Goal: Task Accomplishment & Management: Manage account settings

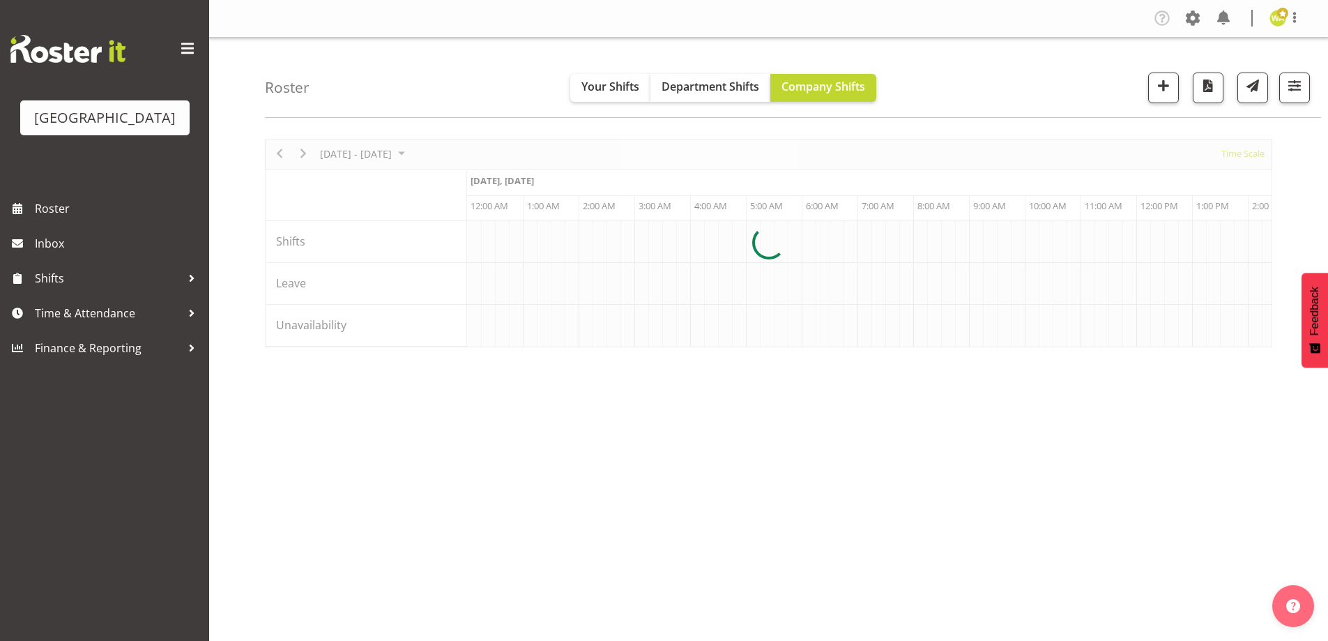
scroll to position [0, 5857]
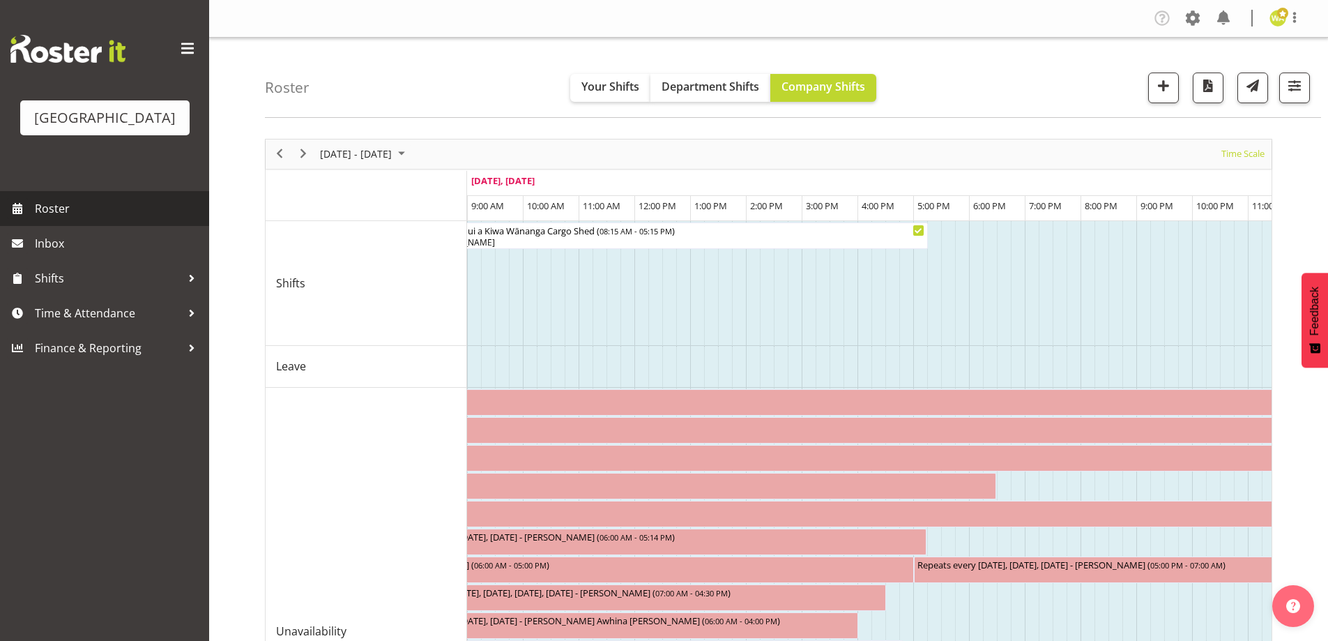
click at [37, 219] on span "Roster" at bounding box center [118, 208] width 167 height 21
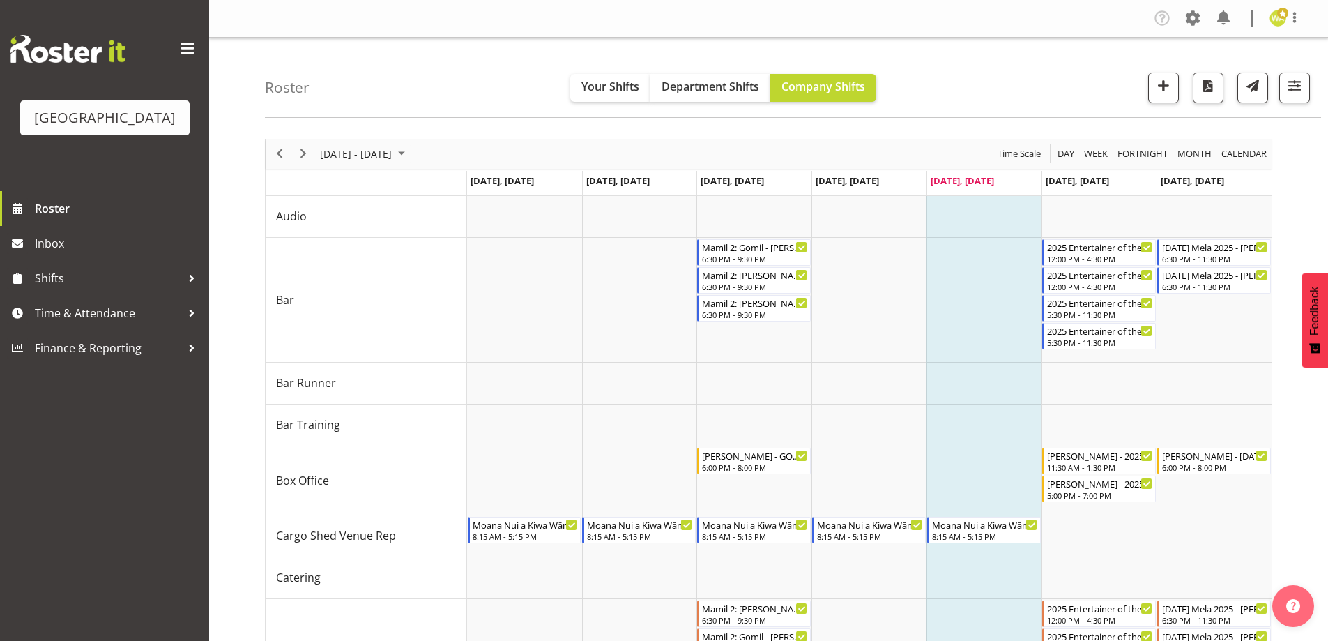
drag, startPoint x: 427, startPoint y: 59, endPoint x: 430, endPoint y: 13, distance: 46.1
click at [427, 59] on div "Roster Your Shifts Department Shifts Company Shifts All Locations [GEOGRAPHIC_D…" at bounding box center [793, 78] width 1056 height 80
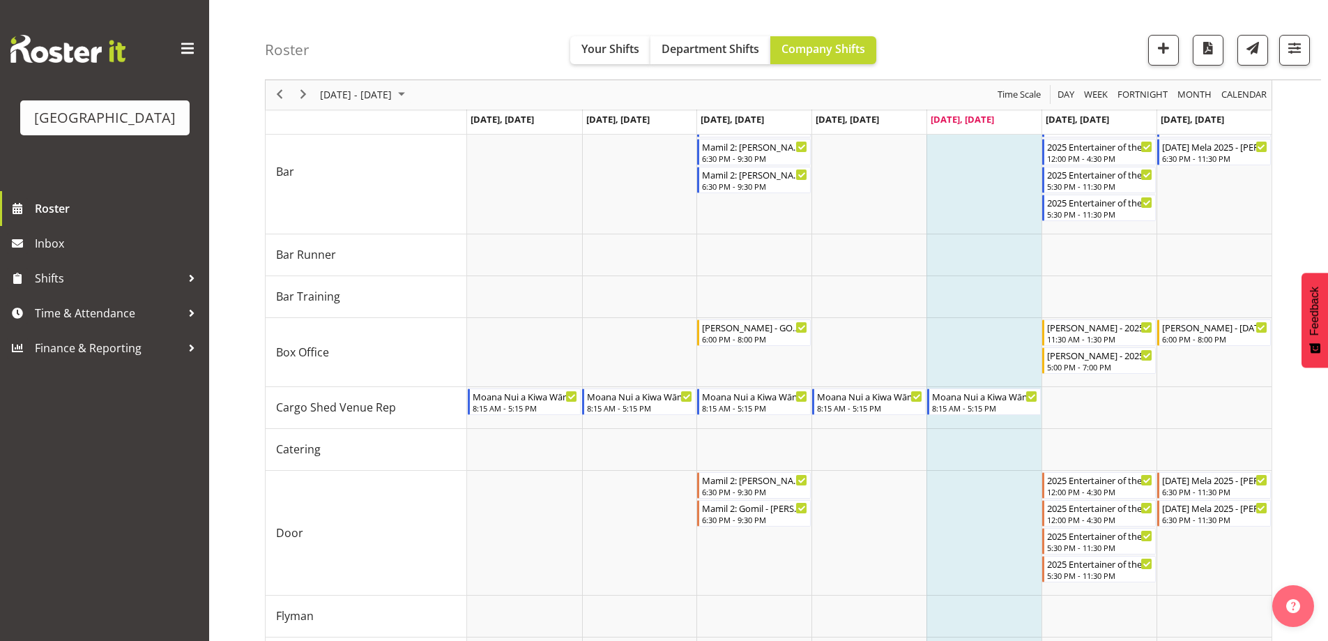
scroll to position [139, 0]
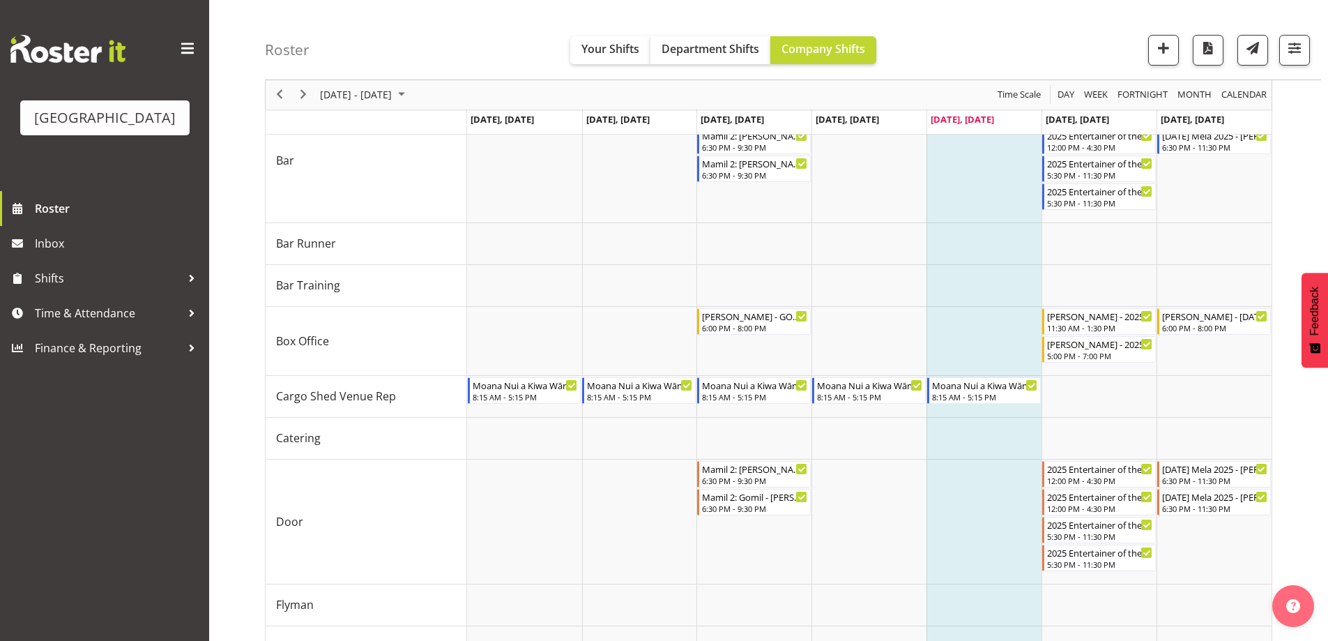
click at [441, 16] on div "Roster Your Shifts Department Shifts Company Shifts All Locations [GEOGRAPHIC_D…" at bounding box center [793, 40] width 1056 height 80
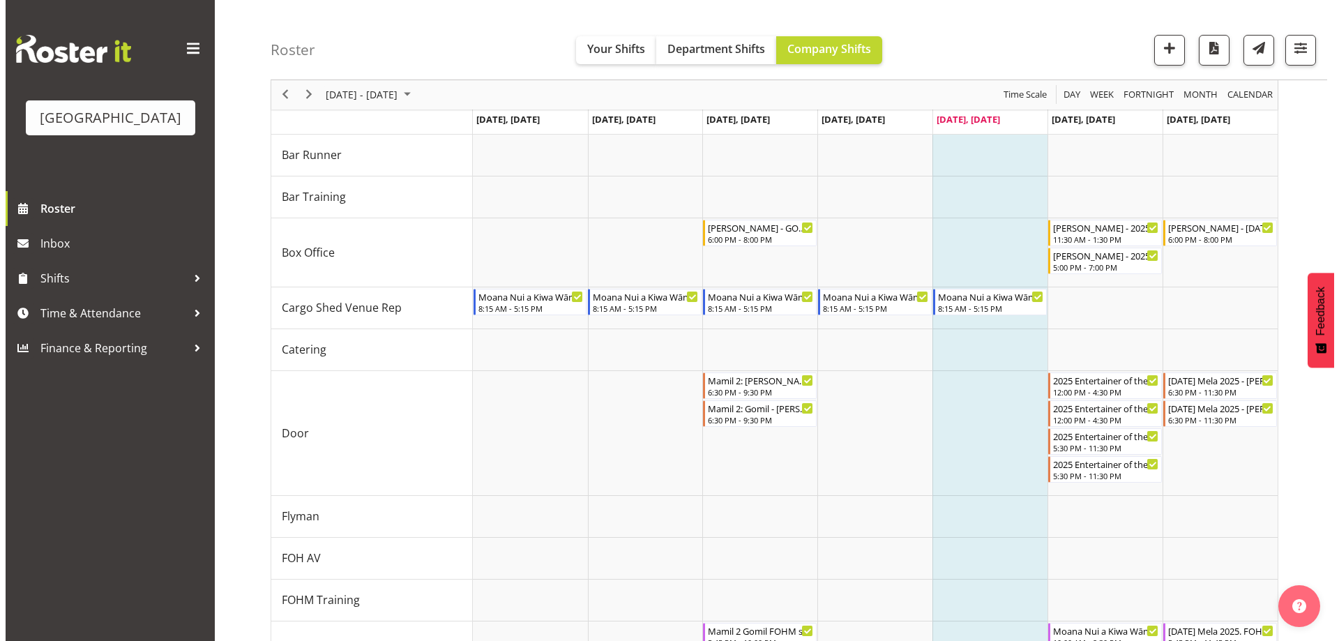
scroll to position [232, 0]
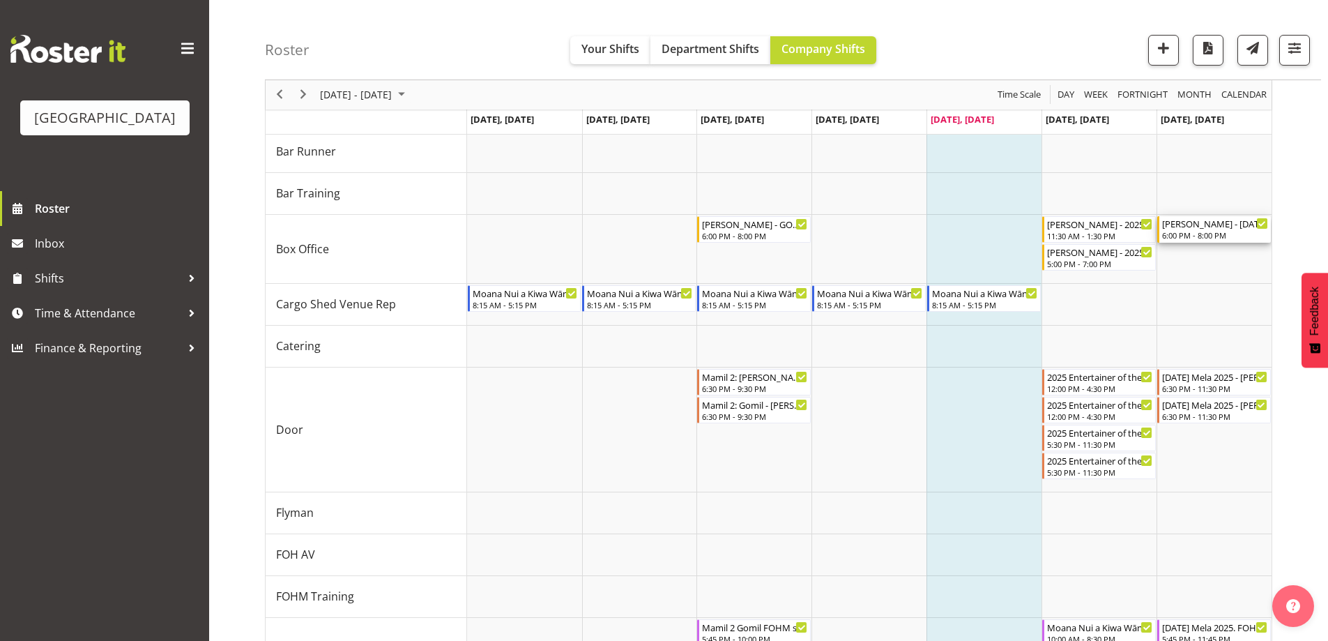
click at [1199, 233] on div "6:00 PM - 8:00 PM" at bounding box center [1215, 234] width 106 height 11
click at [1199, 233] on div at bounding box center [769, 645] width 1008 height 1477
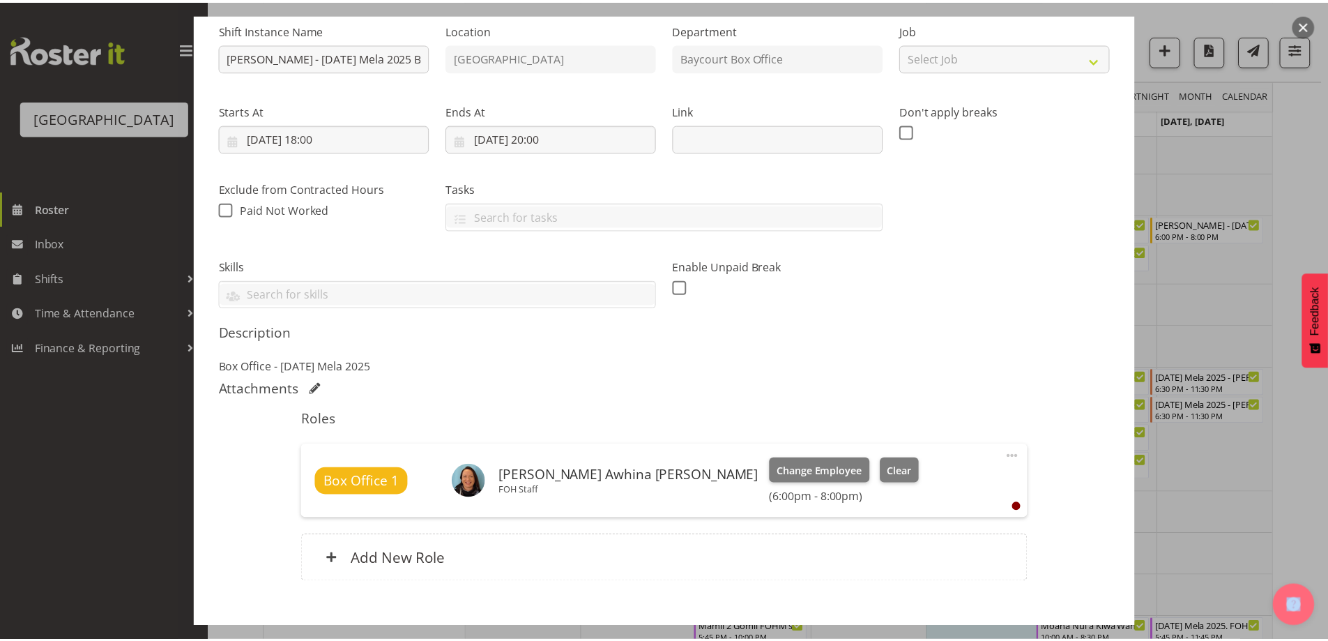
scroll to position [222, 0]
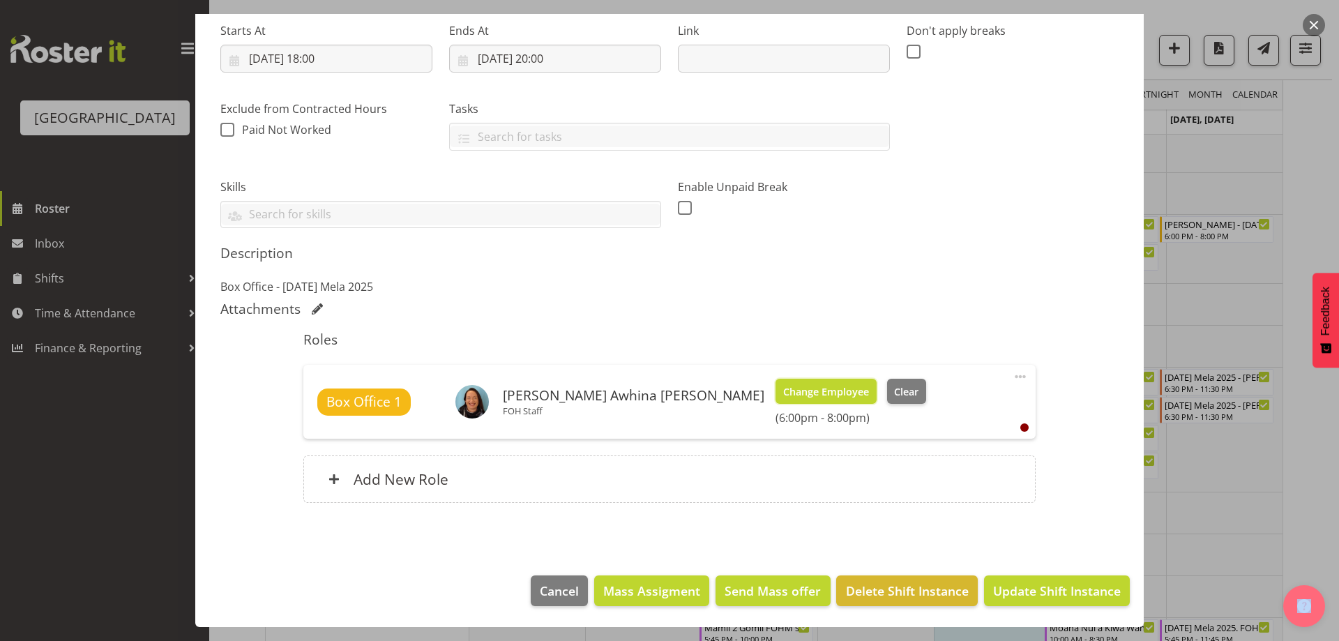
click at [783, 394] on span "Change Employee" at bounding box center [826, 391] width 86 height 15
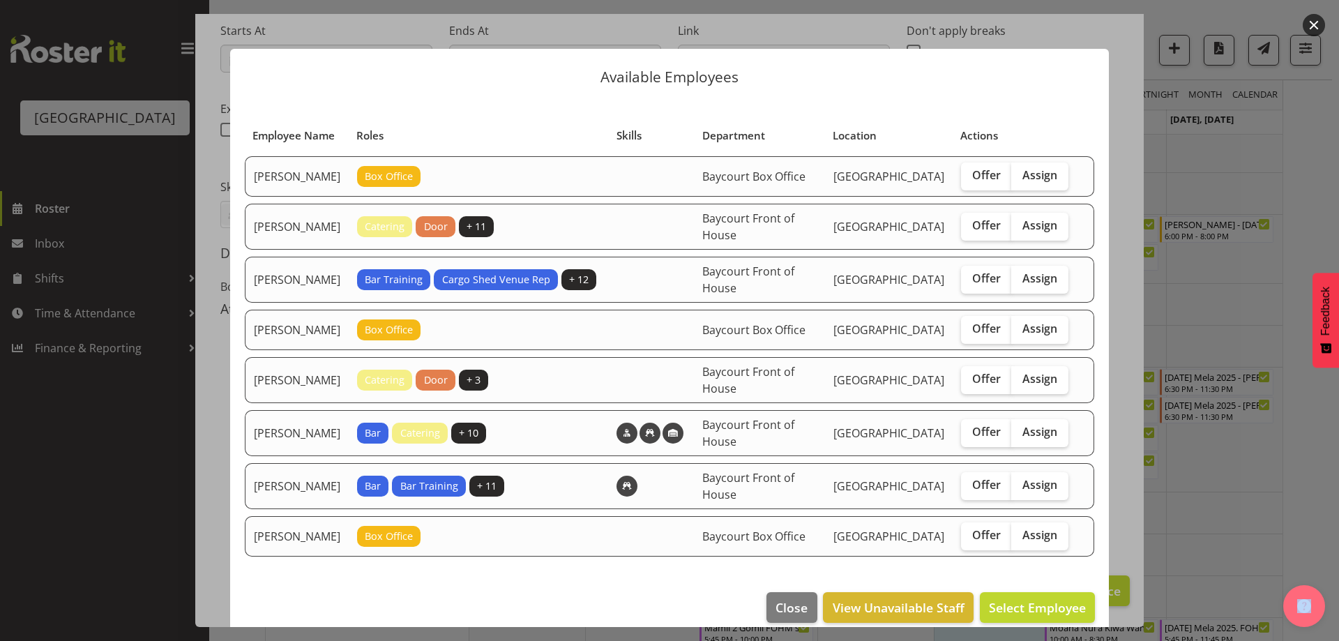
click at [1311, 26] on button "button" at bounding box center [1314, 25] width 22 height 22
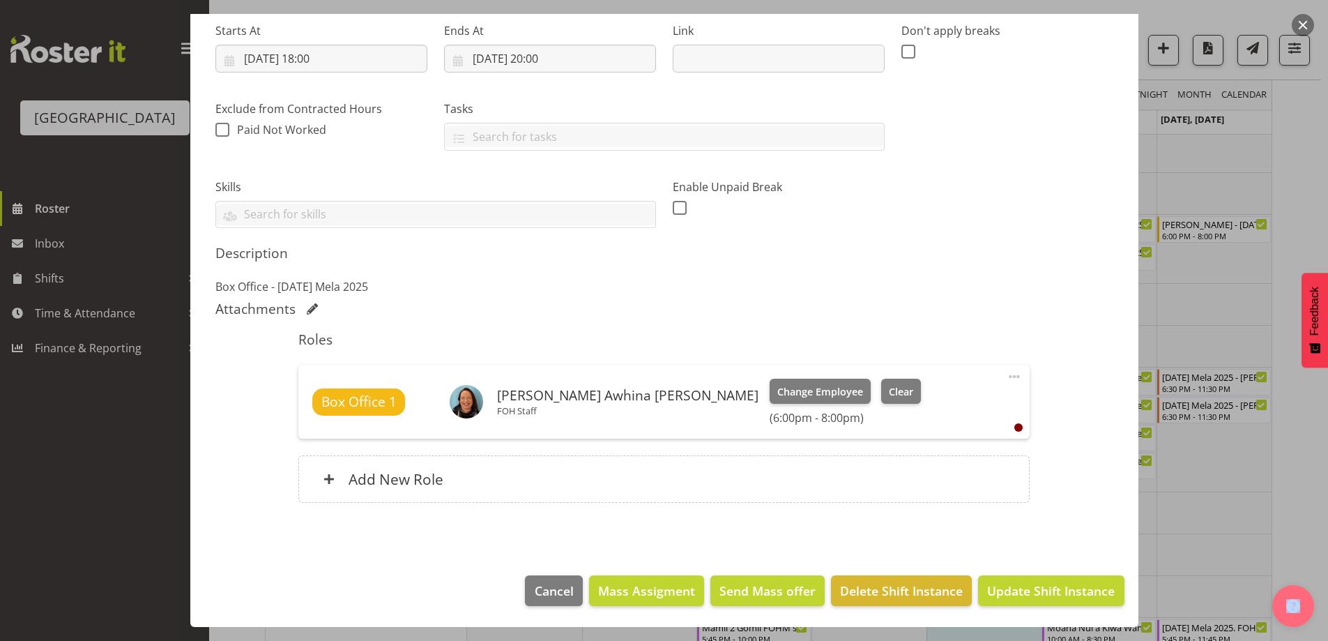
click at [1303, 24] on button "button" at bounding box center [1303, 25] width 22 height 22
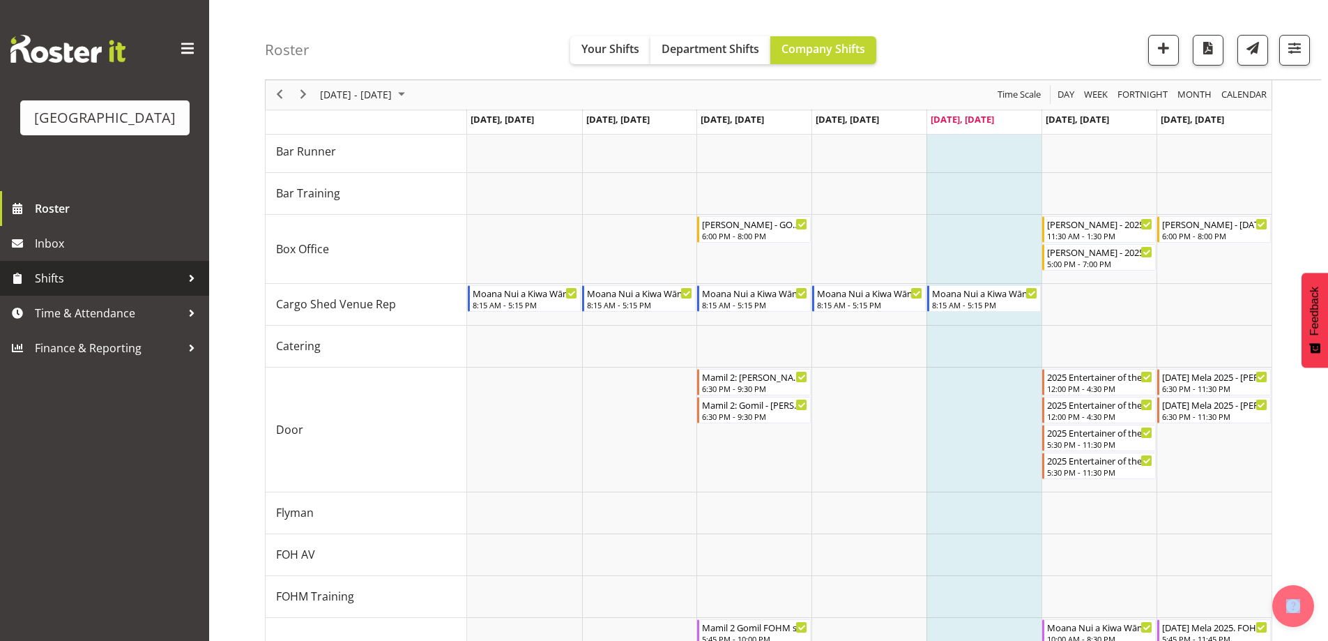
click at [63, 289] on span "Shifts" at bounding box center [108, 278] width 146 height 21
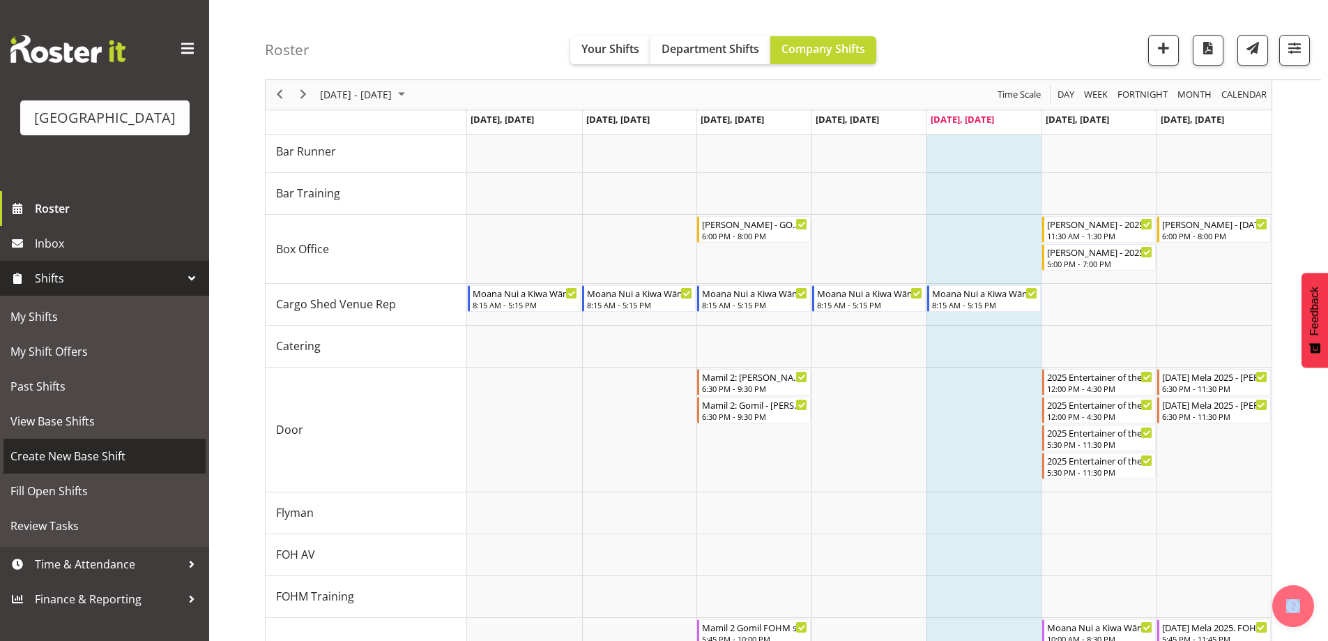
click at [47, 466] on span "Create New Base Shift" at bounding box center [104, 456] width 188 height 21
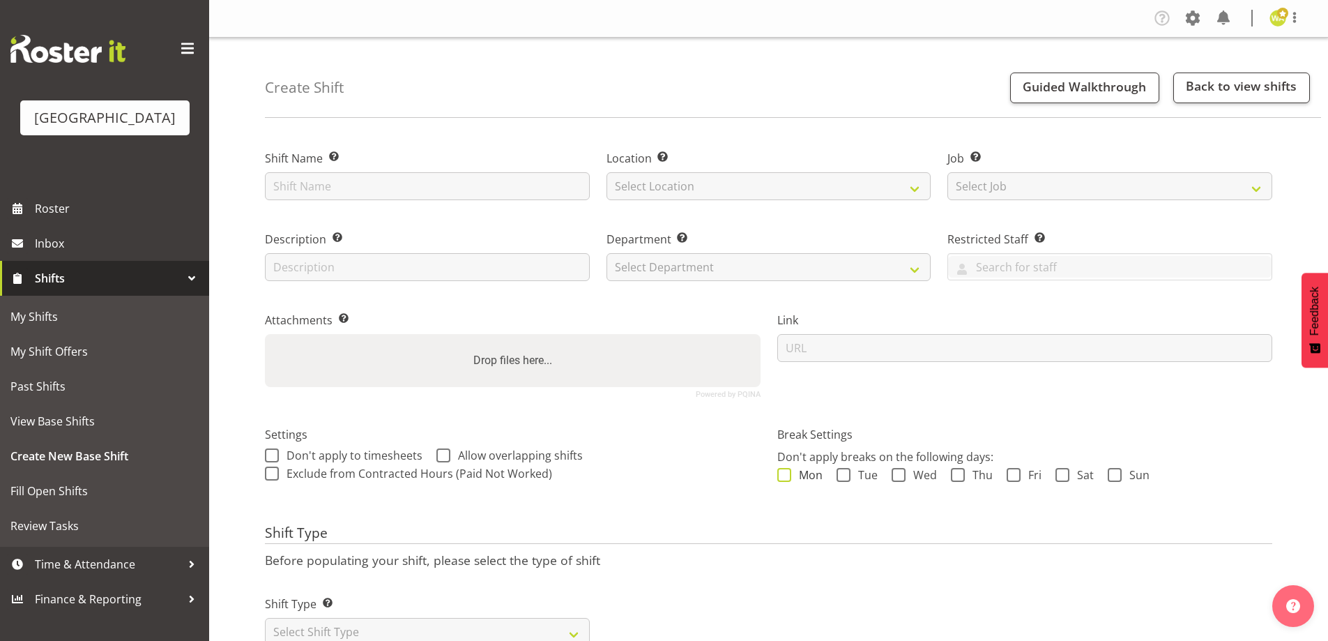
drag, startPoint x: 792, startPoint y: 483, endPoint x: 821, endPoint y: 476, distance: 30.1
click at [793, 484] on div "Mon Tue Wed Thu Fri Sat Sun" at bounding box center [1025, 477] width 496 height 18
click at [853, 478] on span "Tue" at bounding box center [864, 475] width 27 height 14
click at [846, 478] on input "Tue" at bounding box center [841, 474] width 9 height 9
checkbox input "true"
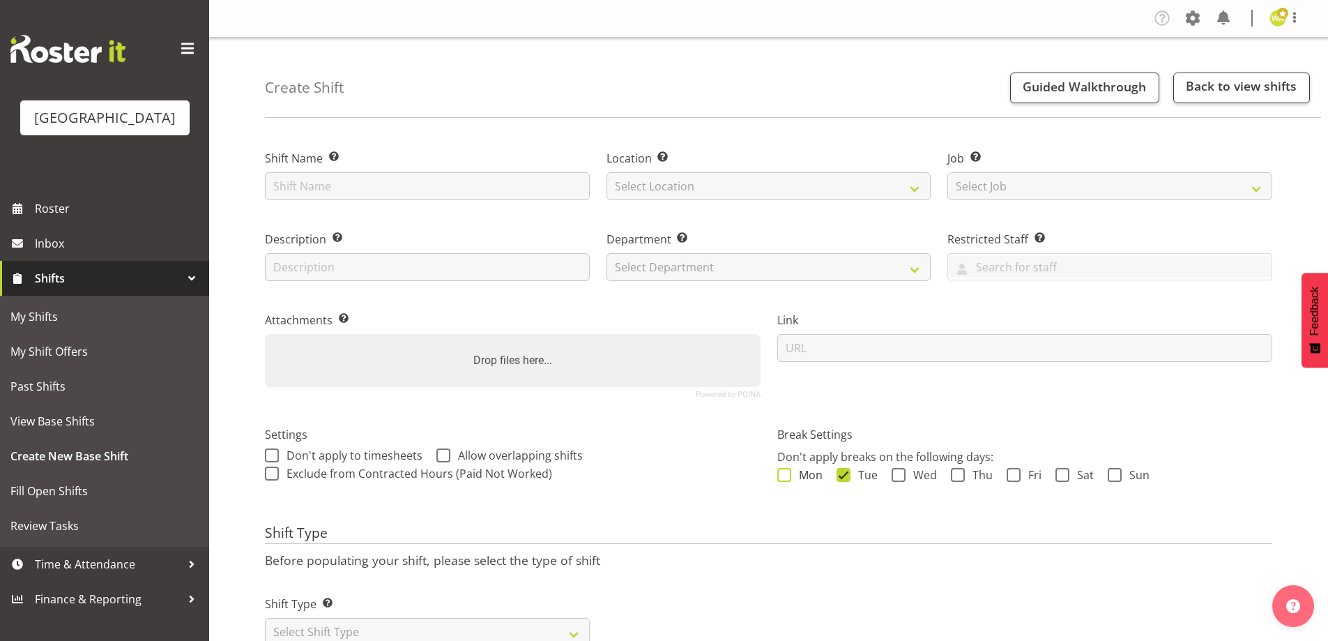
click at [799, 479] on span "Mon" at bounding box center [806, 475] width 31 height 14
click at [787, 479] on input "Mon" at bounding box center [781, 474] width 9 height 9
checkbox input "true"
click at [909, 476] on span "Wed" at bounding box center [921, 475] width 31 height 14
click at [901, 476] on input "Wed" at bounding box center [896, 474] width 9 height 9
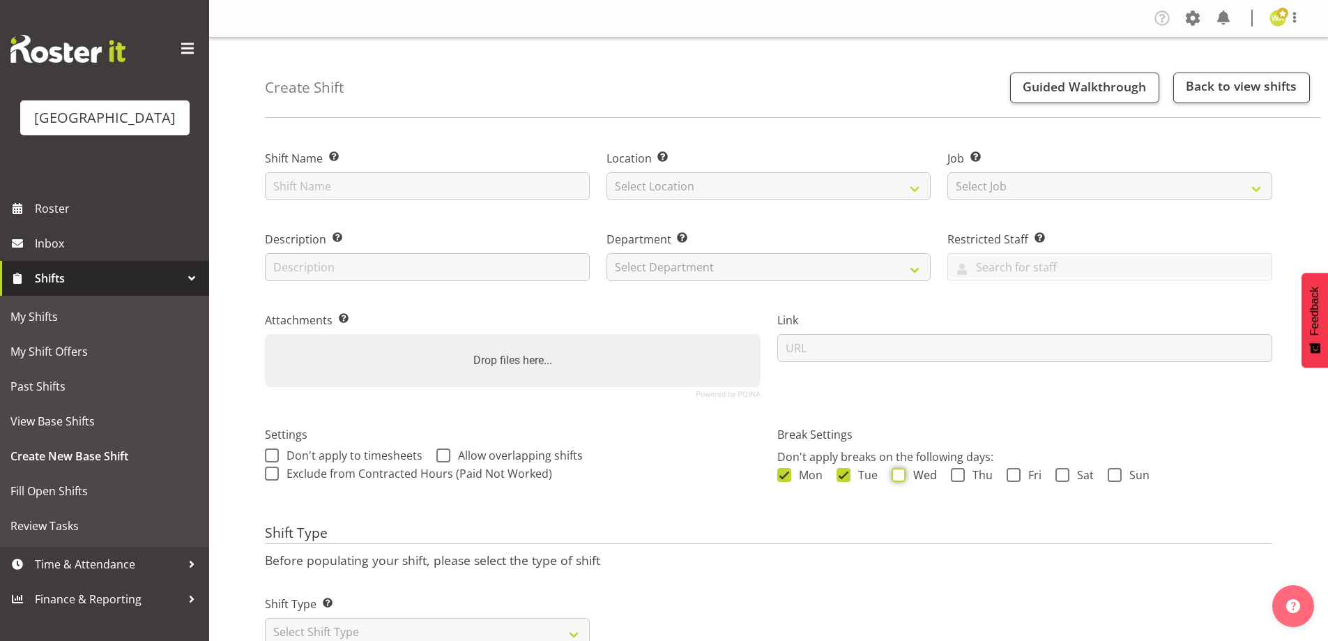
checkbox input "true"
click at [997, 468] on div "Mon Tue Wed Thu Fri Sat Sun" at bounding box center [1025, 477] width 496 height 18
click at [961, 469] on span at bounding box center [958, 475] width 14 height 14
click at [960, 470] on input "Thu" at bounding box center [955, 474] width 9 height 9
checkbox input "true"
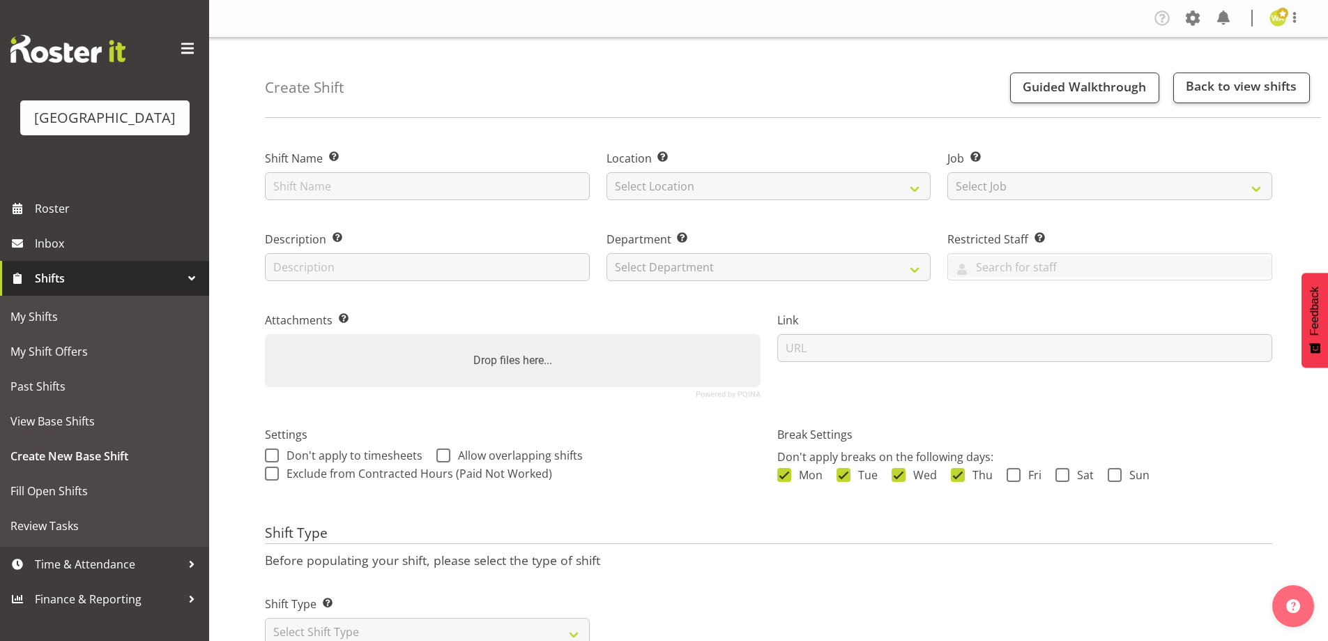
click at [1042, 472] on div "Mon Tue Wed Thu Fri Sat Sun" at bounding box center [1025, 477] width 496 height 18
click at [1021, 477] on span "Fri" at bounding box center [1031, 475] width 21 height 14
click at [1016, 477] on input "Fri" at bounding box center [1011, 474] width 9 height 9
checkbox input "true"
click at [1081, 472] on span "Sat" at bounding box center [1082, 475] width 24 height 14
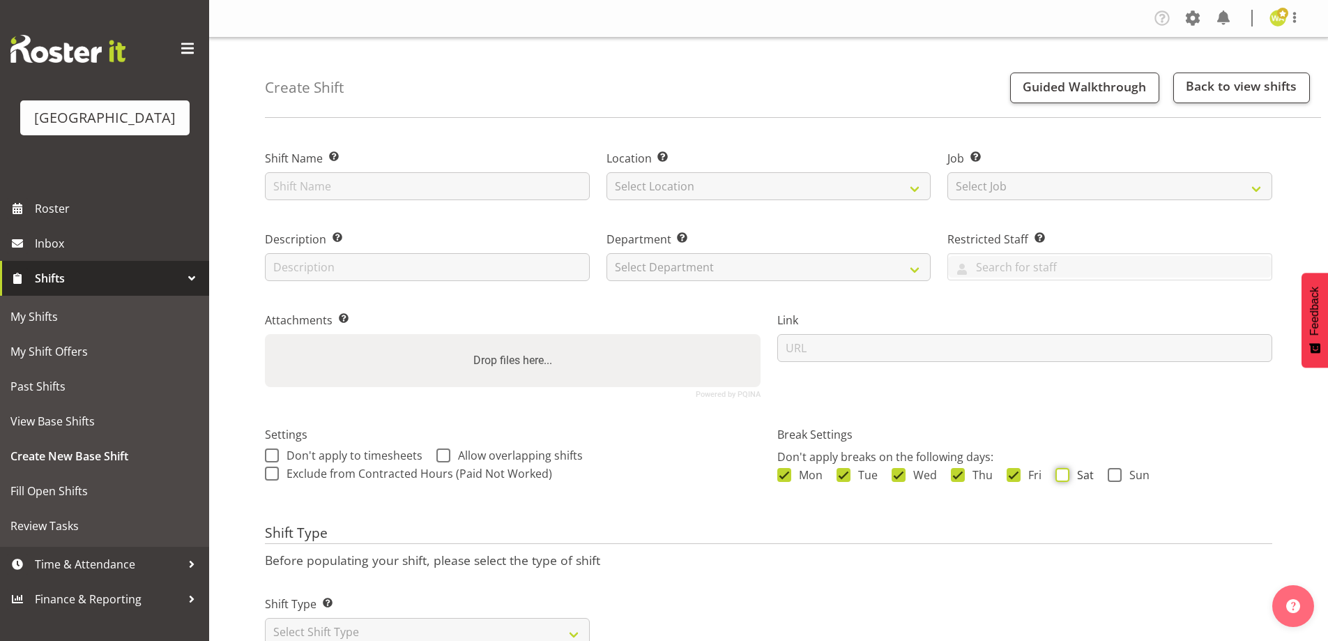
click at [1065, 472] on input "Sat" at bounding box center [1060, 474] width 9 height 9
checkbox input "true"
click at [1139, 472] on span "Sun" at bounding box center [1136, 475] width 28 height 14
click at [1117, 472] on input "Sun" at bounding box center [1112, 474] width 9 height 9
checkbox input "true"
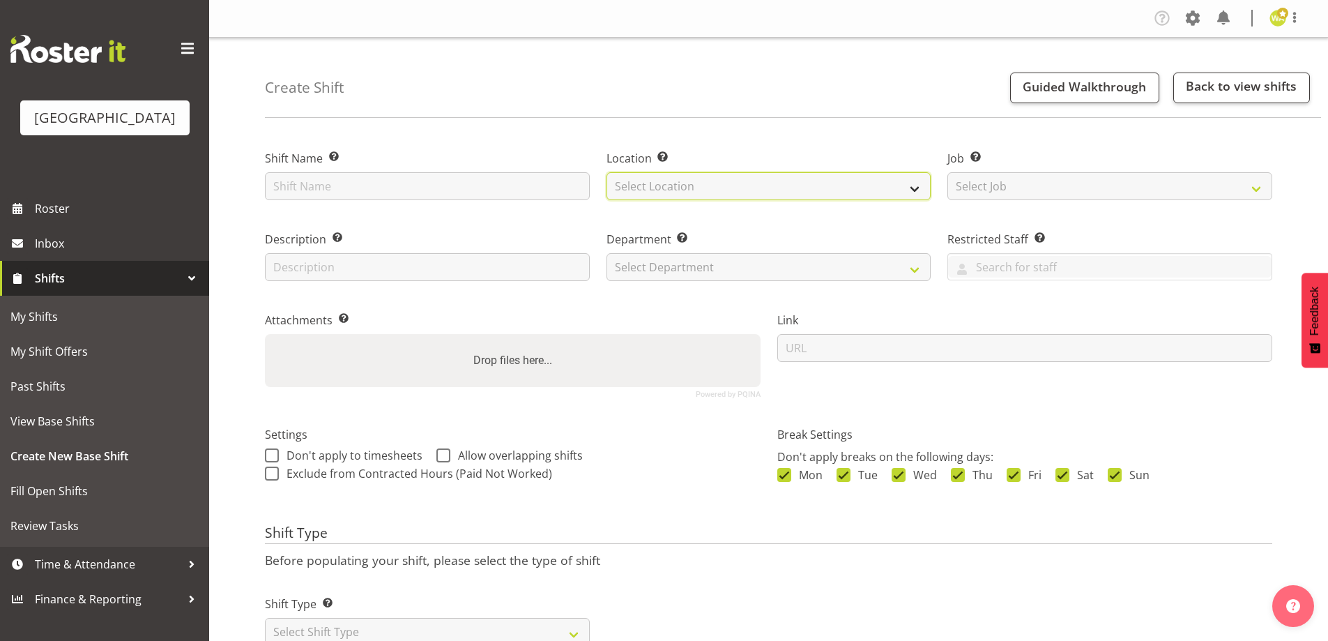
drag, startPoint x: 690, startPoint y: 188, endPoint x: 691, endPoint y: 195, distance: 7.0
click at [690, 188] on select "Select Location Baycourt Community and Arts Centre Cargo Shed Historic Village" at bounding box center [769, 186] width 325 height 28
select select "1115"
click at [607, 172] on select "Select Location Baycourt Community and Arts Centre Cargo Shed Historic Village" at bounding box center [769, 186] width 325 height 28
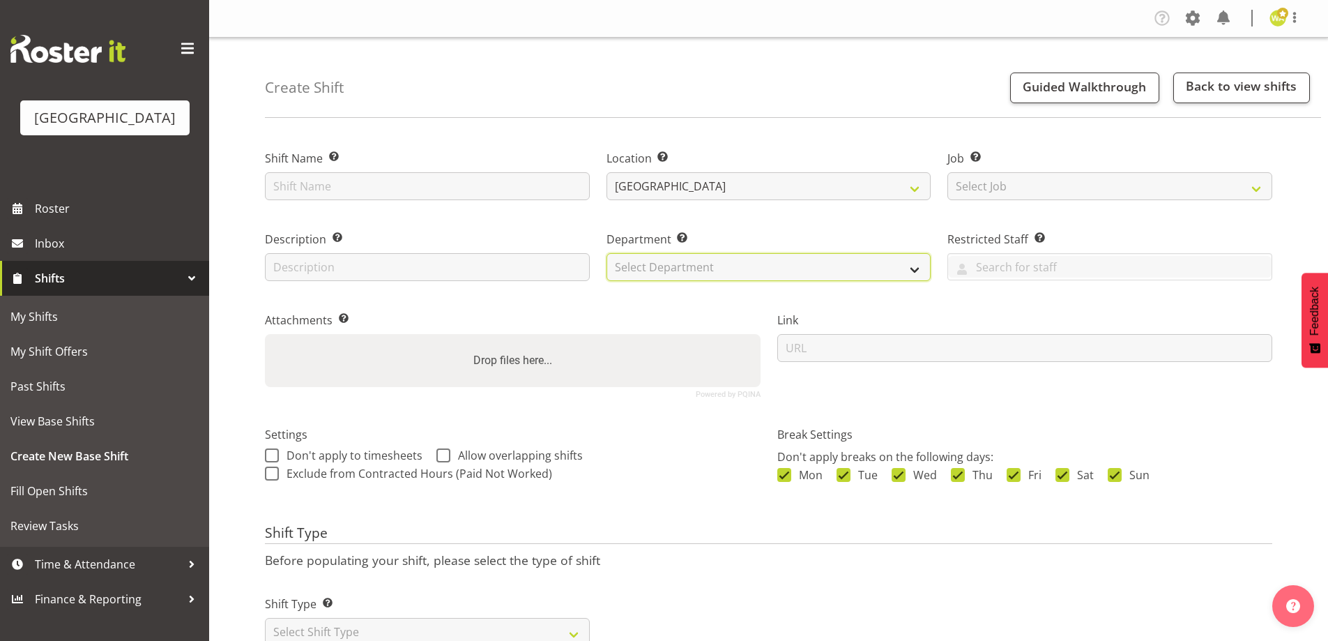
drag, startPoint x: 685, startPoint y: 269, endPoint x: 685, endPoint y: 280, distance: 11.2
click at [685, 271] on select "Select Department Baycourt Box Office" at bounding box center [769, 267] width 325 height 28
select select "794"
click at [607, 253] on select "Select Department Baycourt Box Office" at bounding box center [769, 267] width 325 height 28
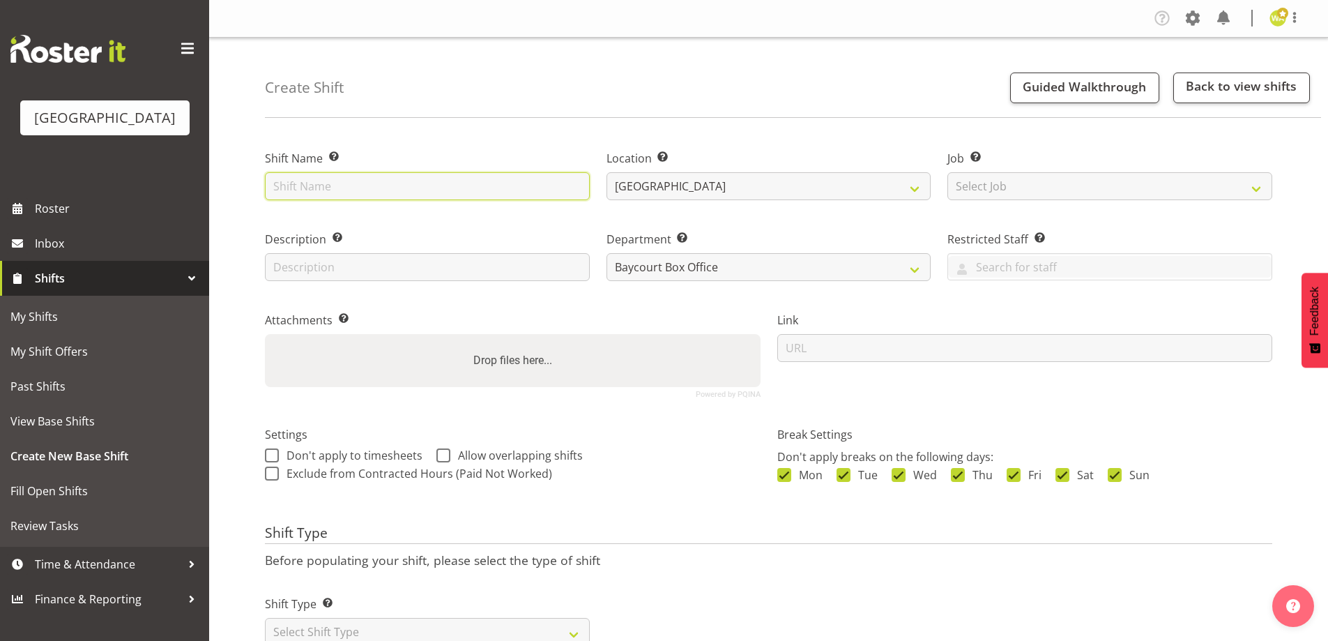
drag, startPoint x: 302, startPoint y: 185, endPoint x: 320, endPoint y: 190, distance: 18.6
click at [302, 185] on input "text" at bounding box center [427, 186] width 325 height 28
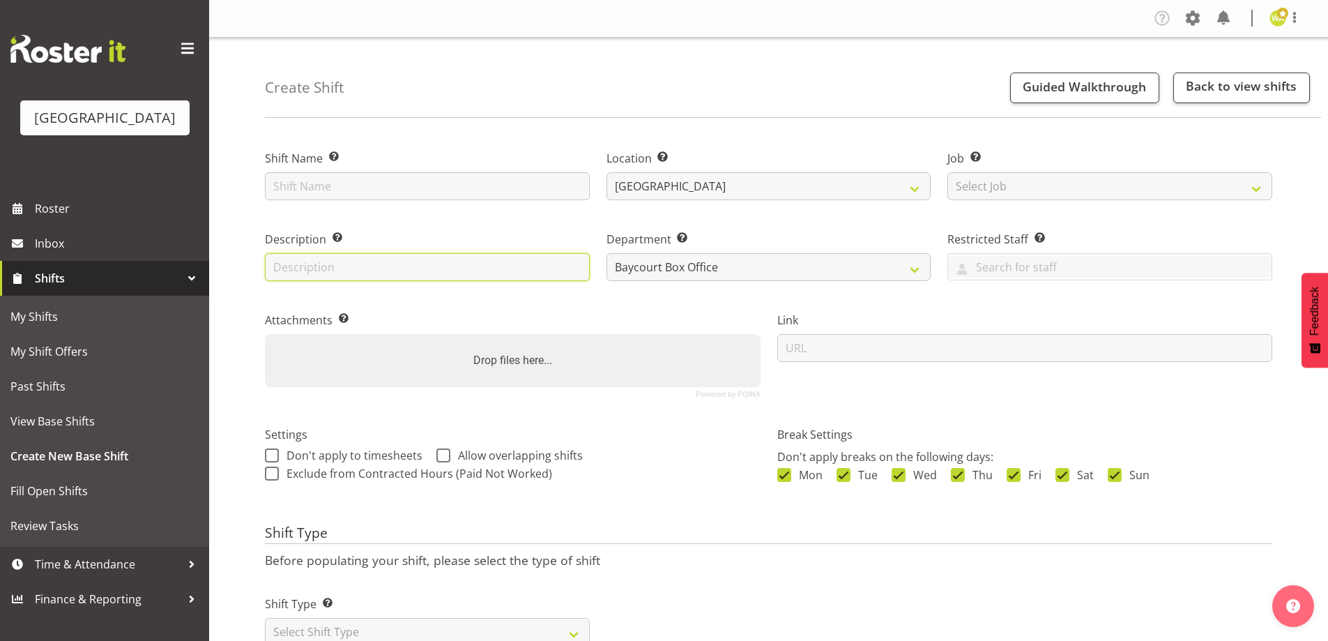
click at [285, 266] on input "text" at bounding box center [427, 267] width 325 height 28
type input "Box Office"
click at [427, 93] on div "Create Shift Guided Walkthrough Back to view shifts" at bounding box center [793, 78] width 1056 height 80
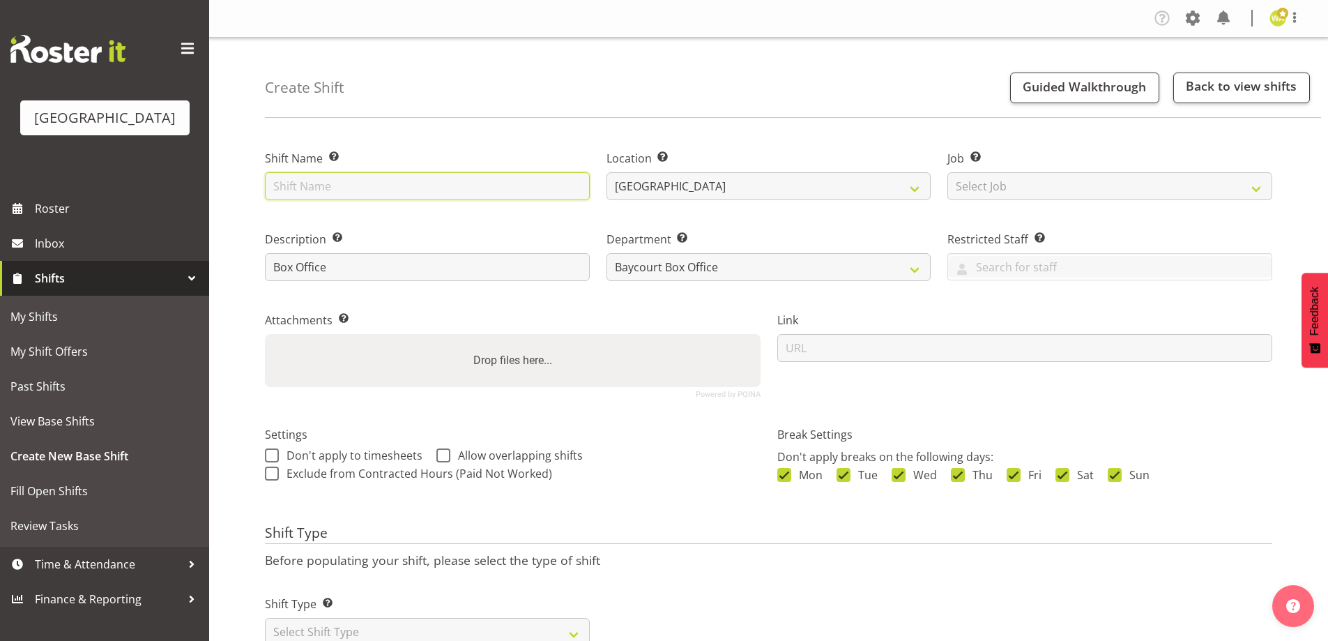
click at [400, 174] on input "text" at bounding box center [427, 186] width 325 height 28
type input "??"
click at [667, 516] on div "Settings Don't apply to timesheets Allow overlapping shifts When checked, hours…" at bounding box center [513, 462] width 513 height 110
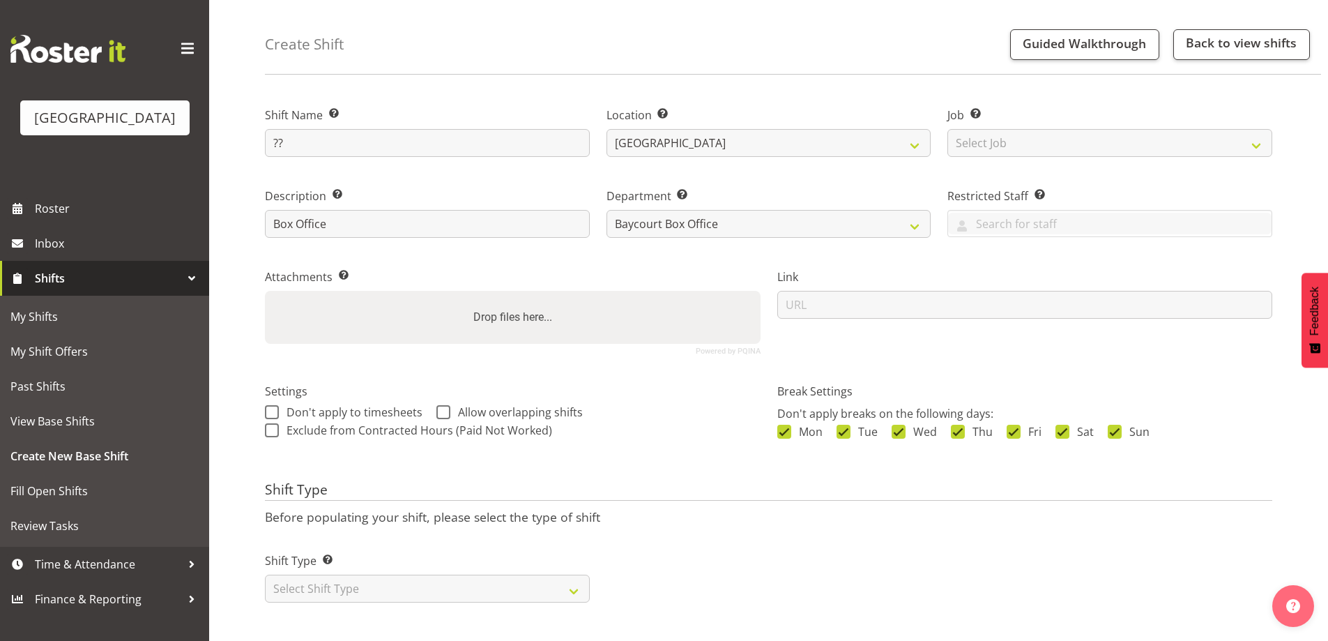
scroll to position [56, 0]
click at [471, 591] on div "Shift Type Shift Types: One Off – Select this if you would like a single shift …" at bounding box center [428, 570] width 342 height 78
click at [478, 572] on select "Select Shift Type One Off Shift Recurring Shift Rotating Shift" at bounding box center [427, 586] width 325 height 28
select select "one_off"
click at [265, 572] on select "Select Shift Type One Off Shift Recurring Shift Rotating Shift" at bounding box center [427, 586] width 325 height 28
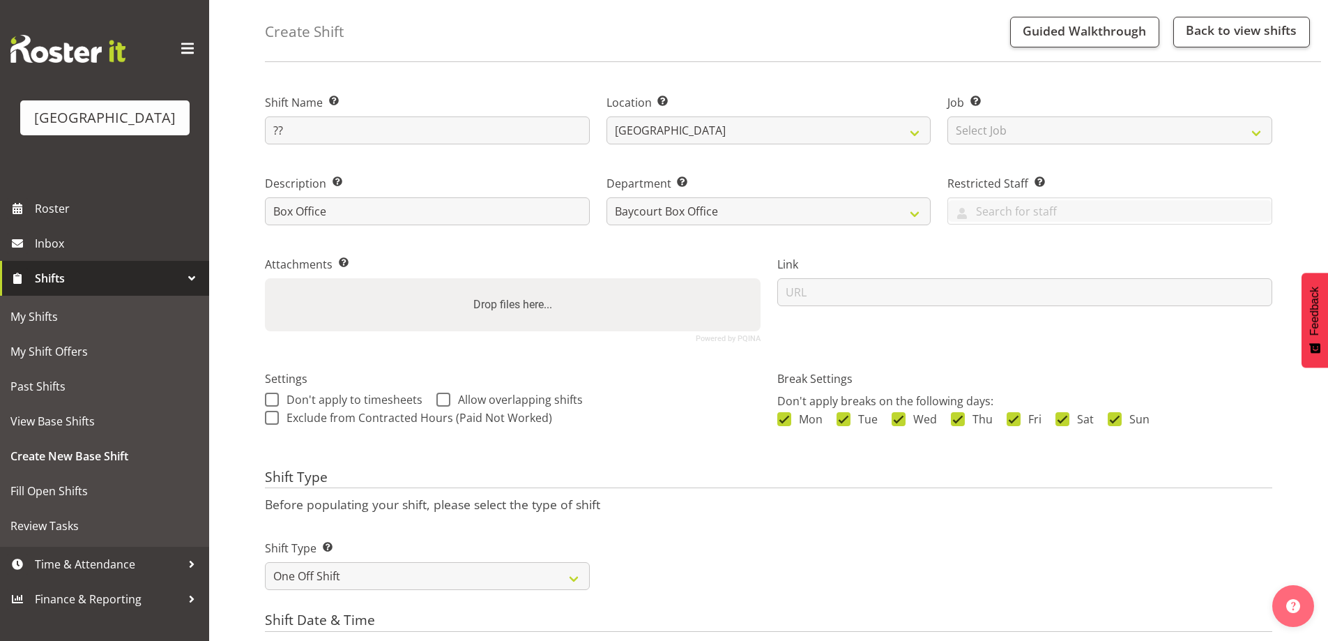
click at [773, 531] on div "Shift Type Shift Types: One Off – Select this if you would like a single shift …" at bounding box center [769, 559] width 1024 height 78
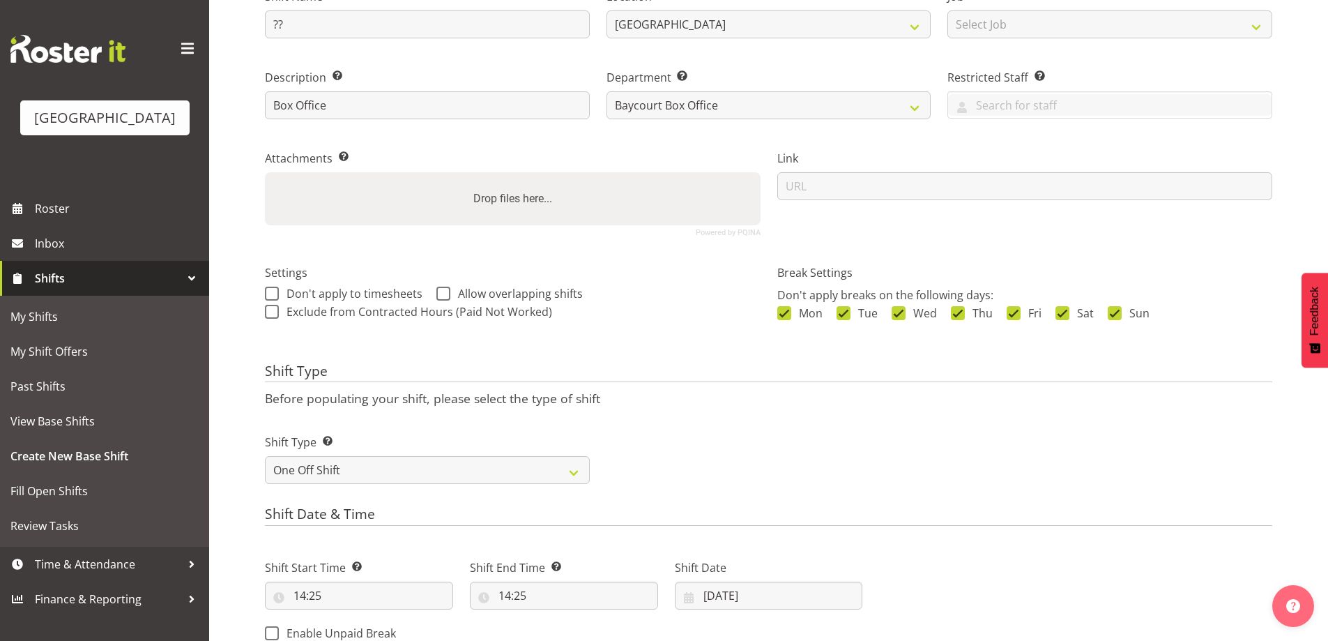
scroll to position [335, 0]
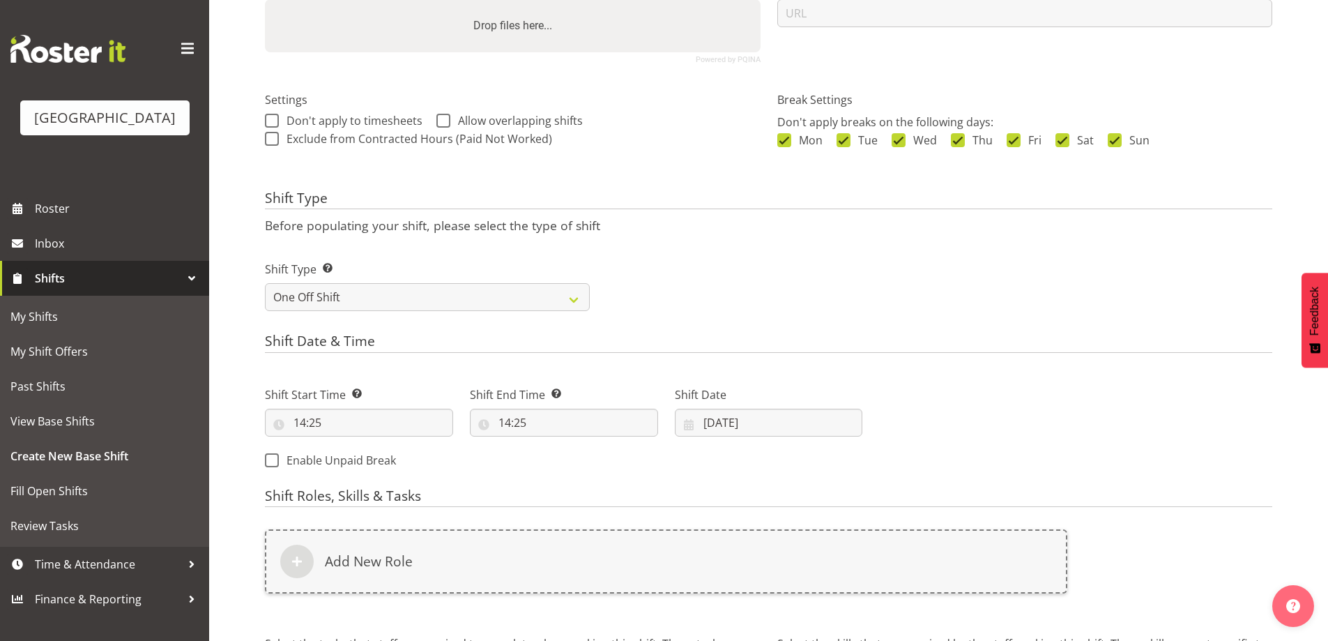
click at [1144, 379] on div "Next Shifts" at bounding box center [1076, 423] width 410 height 113
click at [730, 425] on input "03/10/2025" at bounding box center [769, 423] width 188 height 28
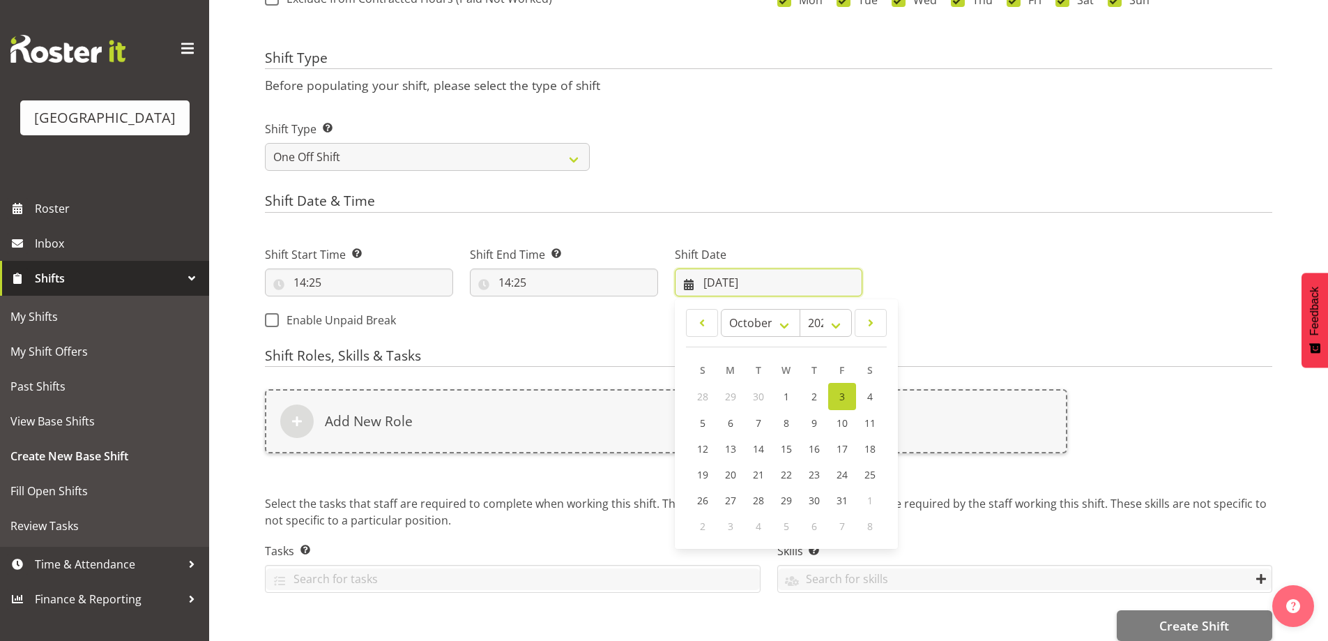
scroll to position [496, 0]
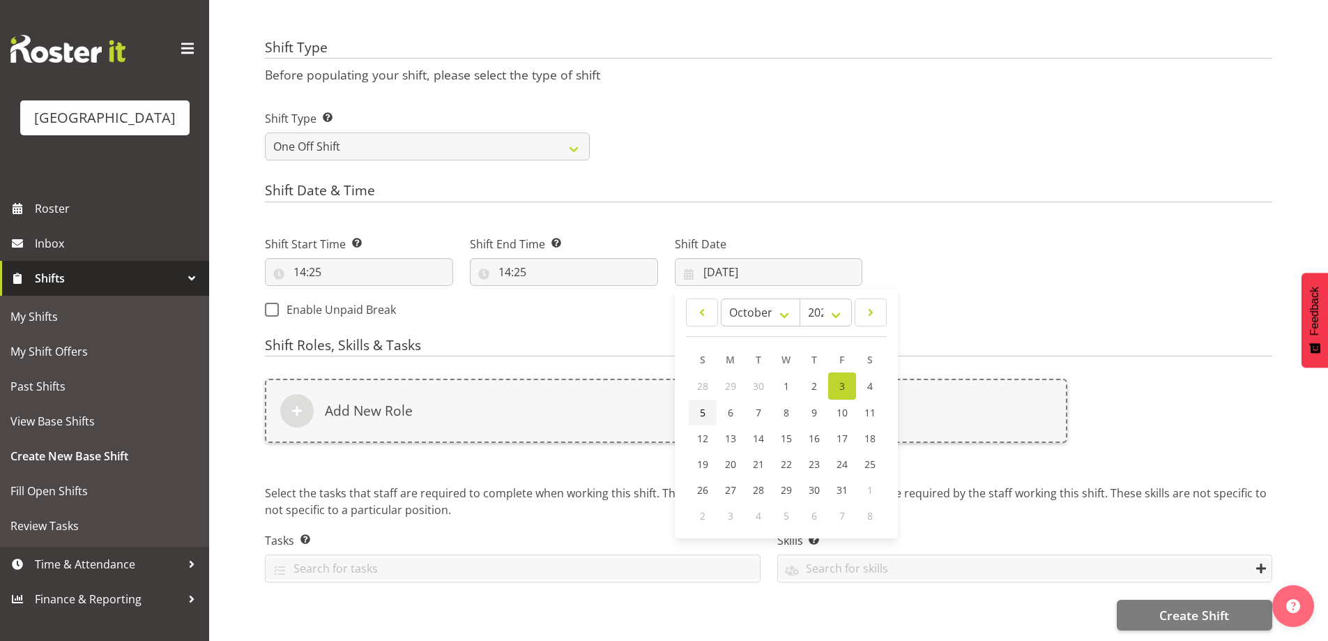
click at [710, 404] on link "5" at bounding box center [703, 413] width 28 height 26
type input "05/10/2025"
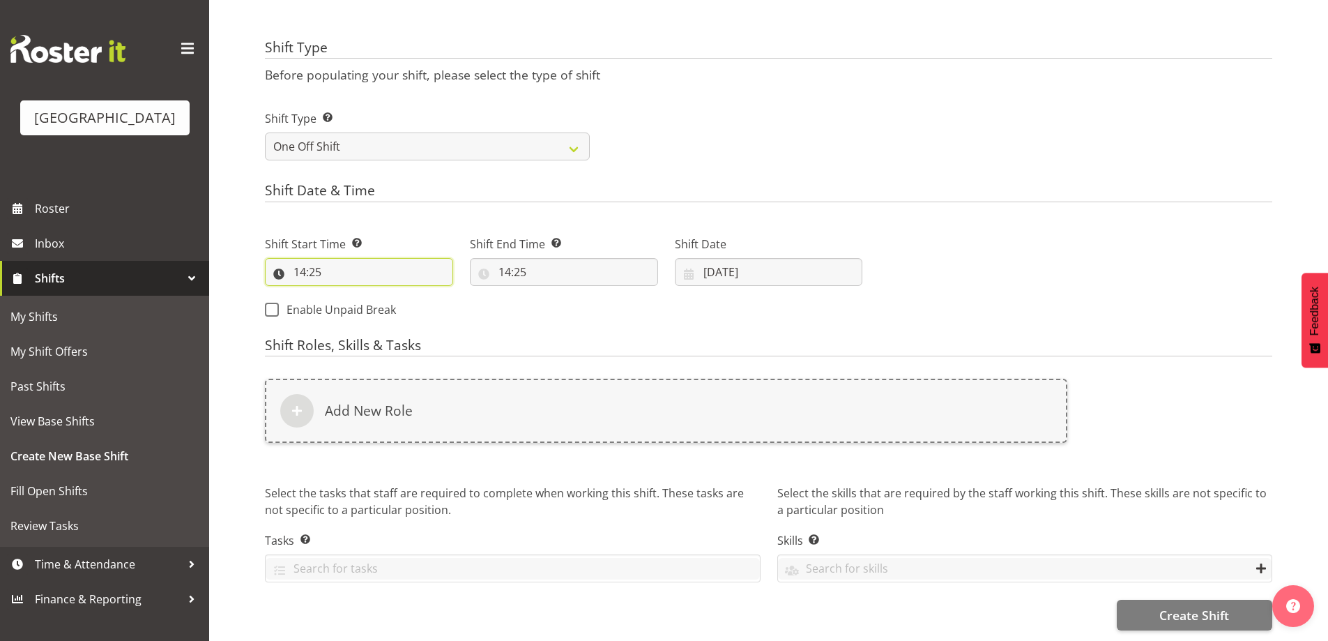
click at [303, 265] on input "14:25" at bounding box center [359, 272] width 188 height 28
click at [360, 297] on select "00 01 02 03 04 05 06 07 08 09 10 11 12 13 14 15 16 17 18 19 20 21 22 23" at bounding box center [359, 308] width 31 height 28
click at [354, 298] on select "00 01 02 03 04 05 06 07 08 09 10 11 12 13 14 15 16 17 18 19 20 21 22 23" at bounding box center [359, 308] width 31 height 28
select select "18"
click at [344, 294] on select "00 01 02 03 04 05 06 07 08 09 10 11 12 13 14 15 16 17 18 19 20 21 22 23" at bounding box center [359, 308] width 31 height 28
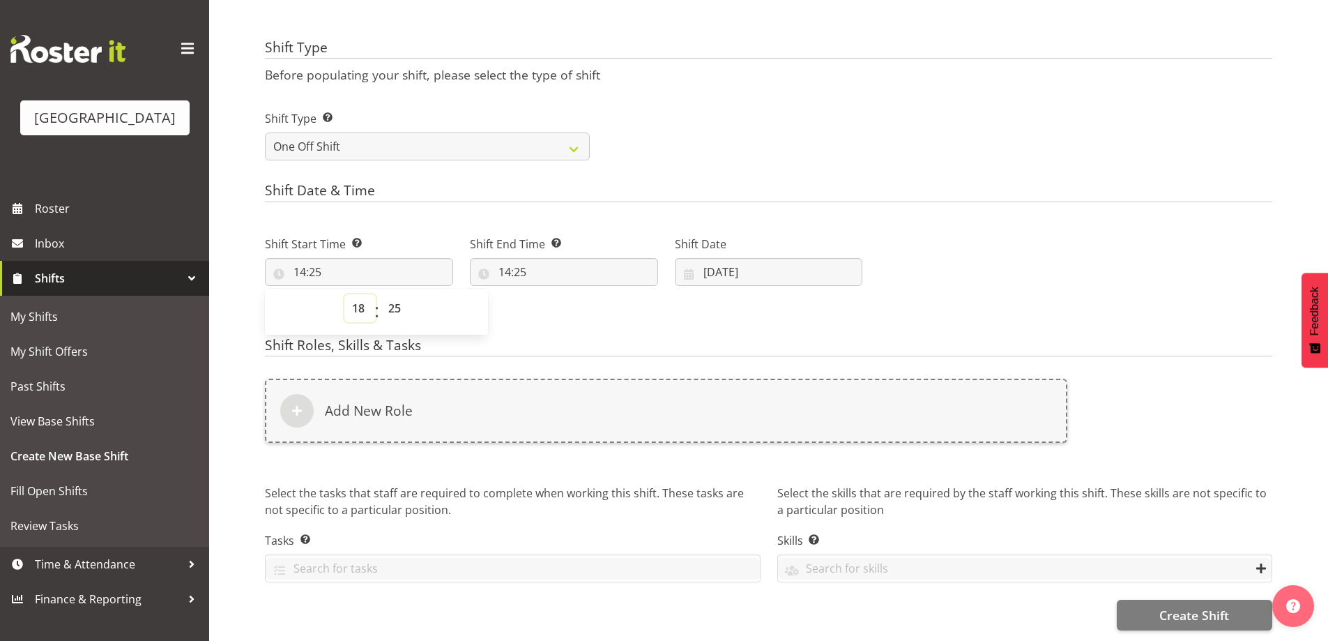
type input "18:25"
click at [395, 299] on select "00 01 02 03 04 05 06 07 08 09 10 11 12 13 14 15 16 17 18 19 20 21 22 23 24 25 2…" at bounding box center [396, 308] width 31 height 28
select select "0"
click at [381, 294] on select "00 01 02 03 04 05 06 07 08 09 10 11 12 13 14 15 16 17 18 19 20 21 22 23 24 25 2…" at bounding box center [396, 308] width 31 height 28
type input "18:00"
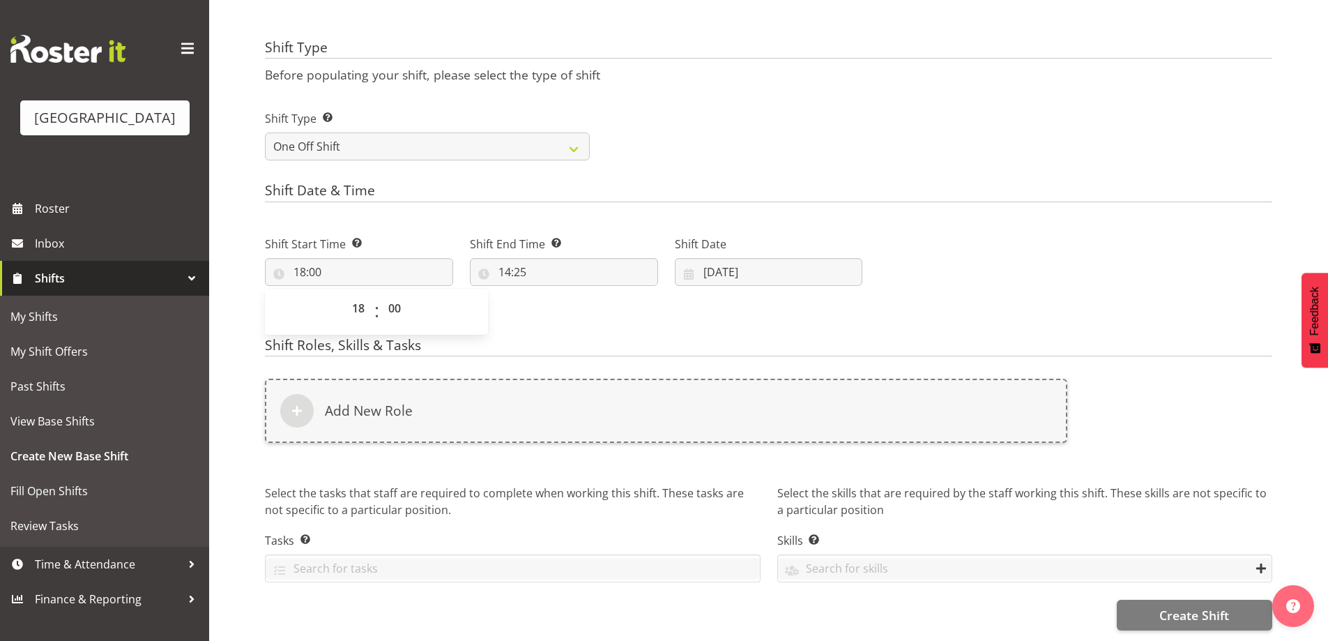
click at [841, 185] on h4 "Shift Date & Time" at bounding box center [769, 193] width 1008 height 20
click at [501, 263] on input "14:25" at bounding box center [564, 272] width 188 height 28
click at [686, 188] on h4 "Shift Date & Time" at bounding box center [769, 193] width 1008 height 20
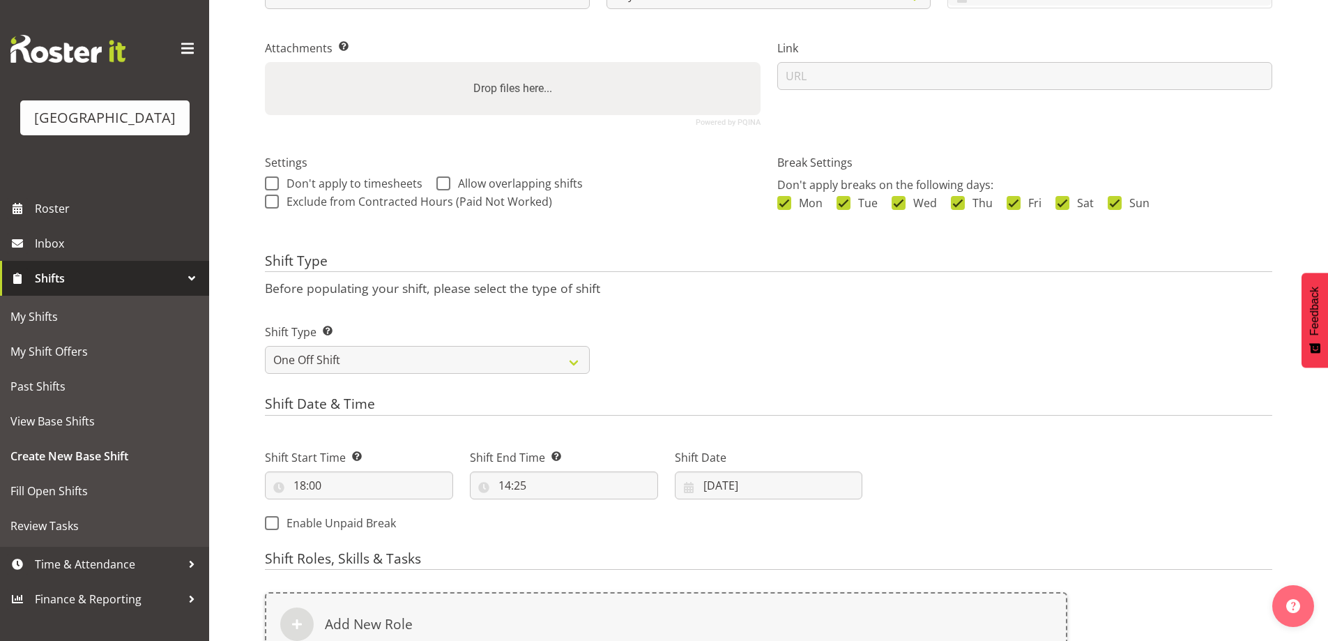
scroll to position [279, 0]
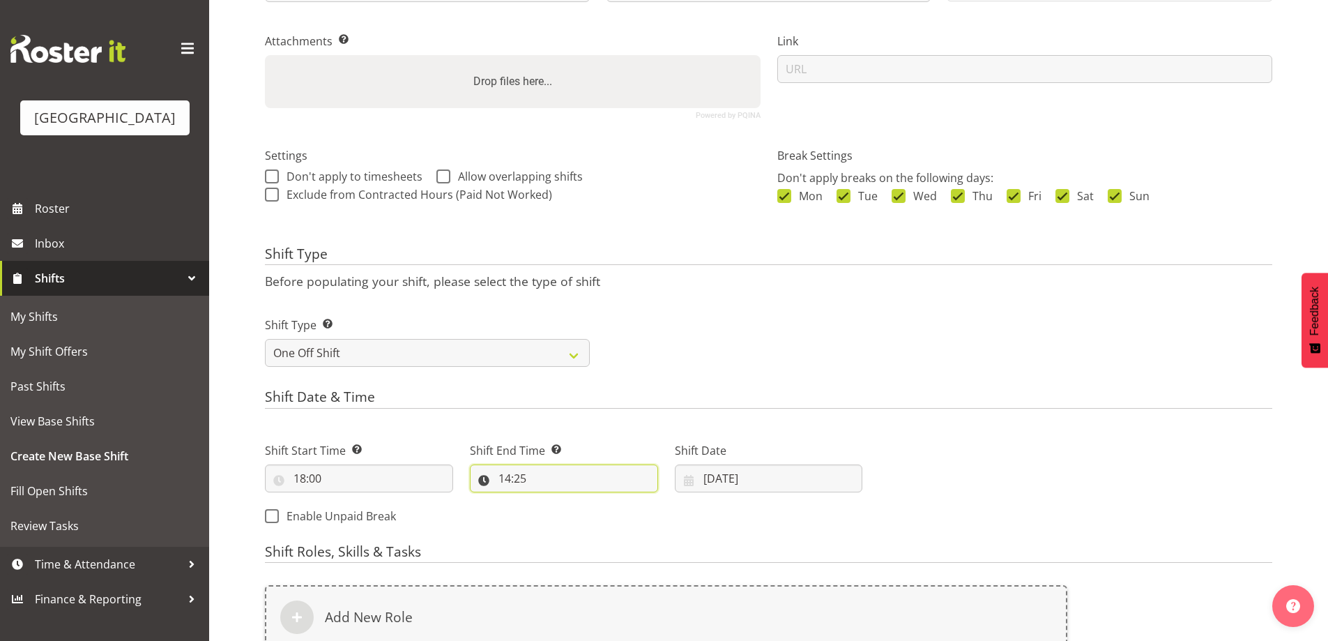
click at [508, 481] on input "14:25" at bounding box center [564, 478] width 188 height 28
click at [561, 516] on select "00 01 02 03 04 05 06 07 08 09 10 11 12 13 14 15 16 17 18 19 20 21 22 23" at bounding box center [564, 515] width 31 height 28
select select "20"
click at [549, 501] on select "00 01 02 03 04 05 06 07 08 09 10 11 12 13 14 15 16 17 18 19 20 21 22 23" at bounding box center [564, 515] width 31 height 28
type input "20:25"
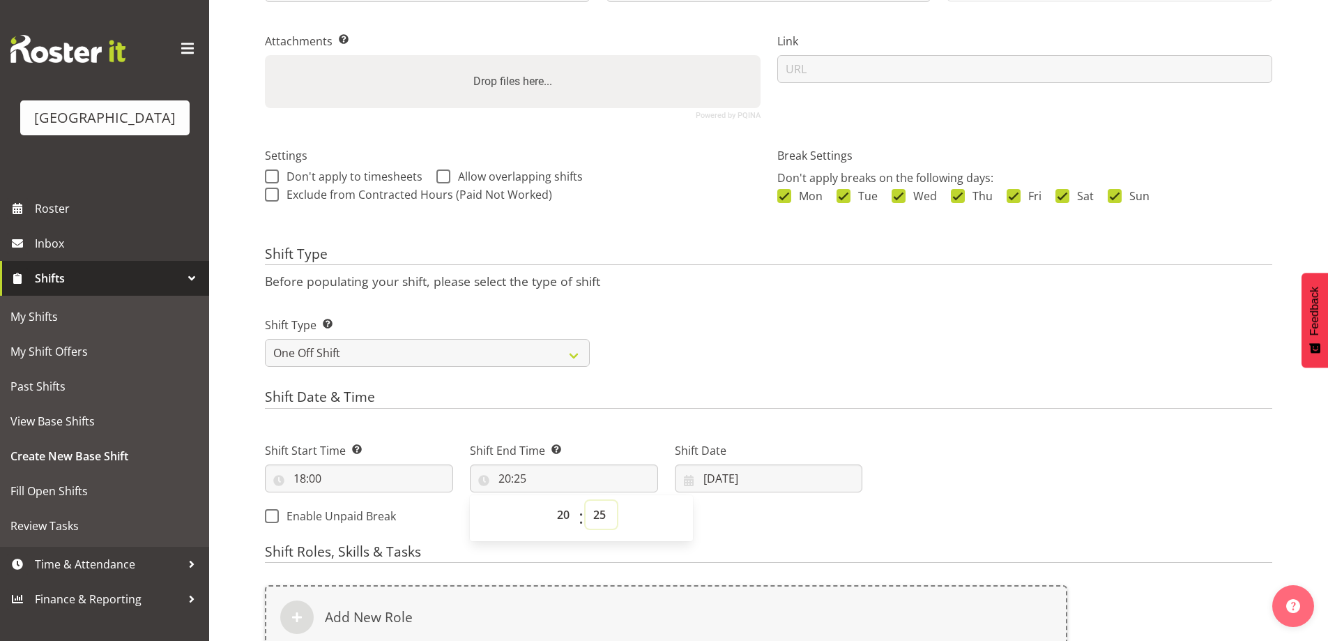
click at [595, 513] on select "00 01 02 03 04 05 06 07 08 09 10 11 12 13 14 15 16 17 18 19 20 21 22 23 24 25 2…" at bounding box center [601, 515] width 31 height 28
select select "0"
click at [586, 501] on select "00 01 02 03 04 05 06 07 08 09 10 11 12 13 14 15 16 17 18 19 20 21 22 23 24 25 2…" at bounding box center [601, 515] width 31 height 28
type input "20:00"
click at [905, 371] on div "Shift Type Shift Types: One Off – Select this if you would like a single shift …" at bounding box center [769, 336] width 1024 height 78
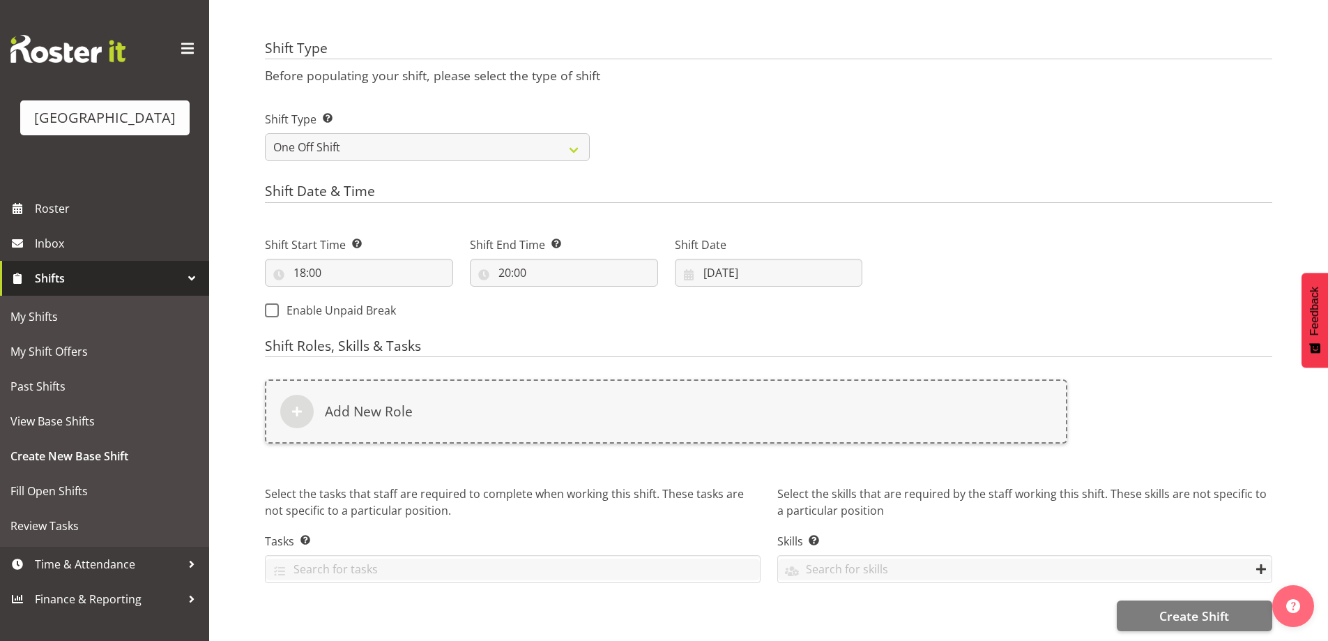
scroll to position [496, 0]
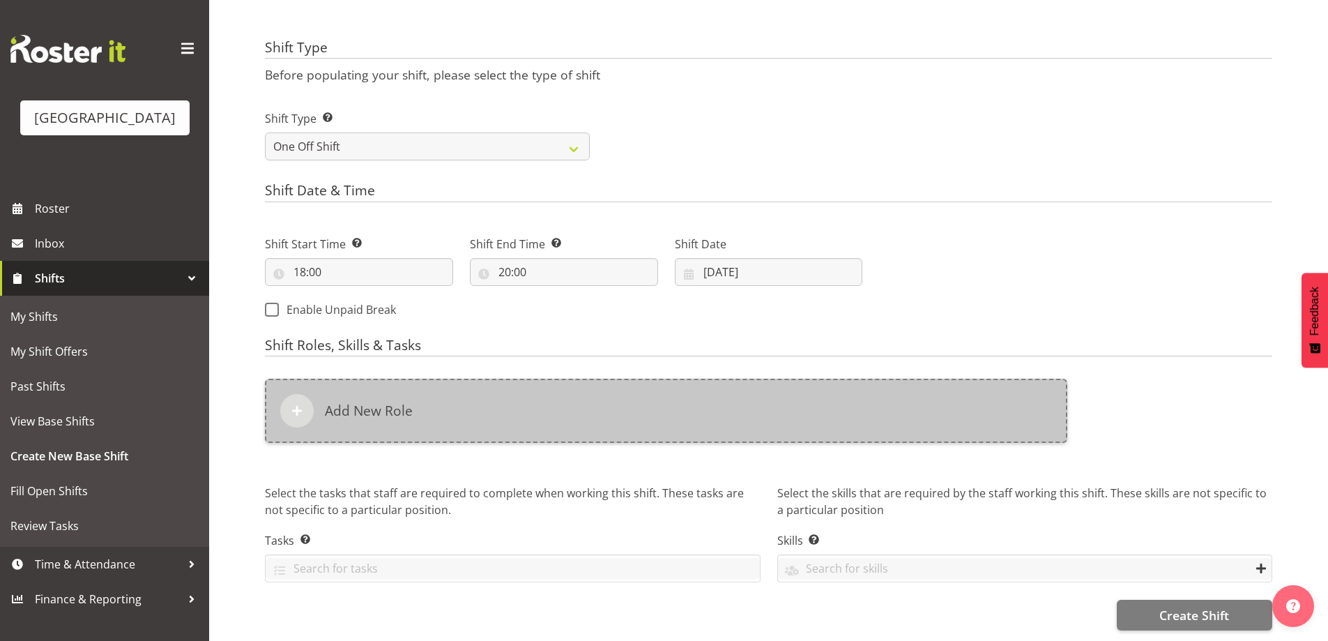
click at [391, 402] on h6 "Add New Role" at bounding box center [369, 410] width 88 height 17
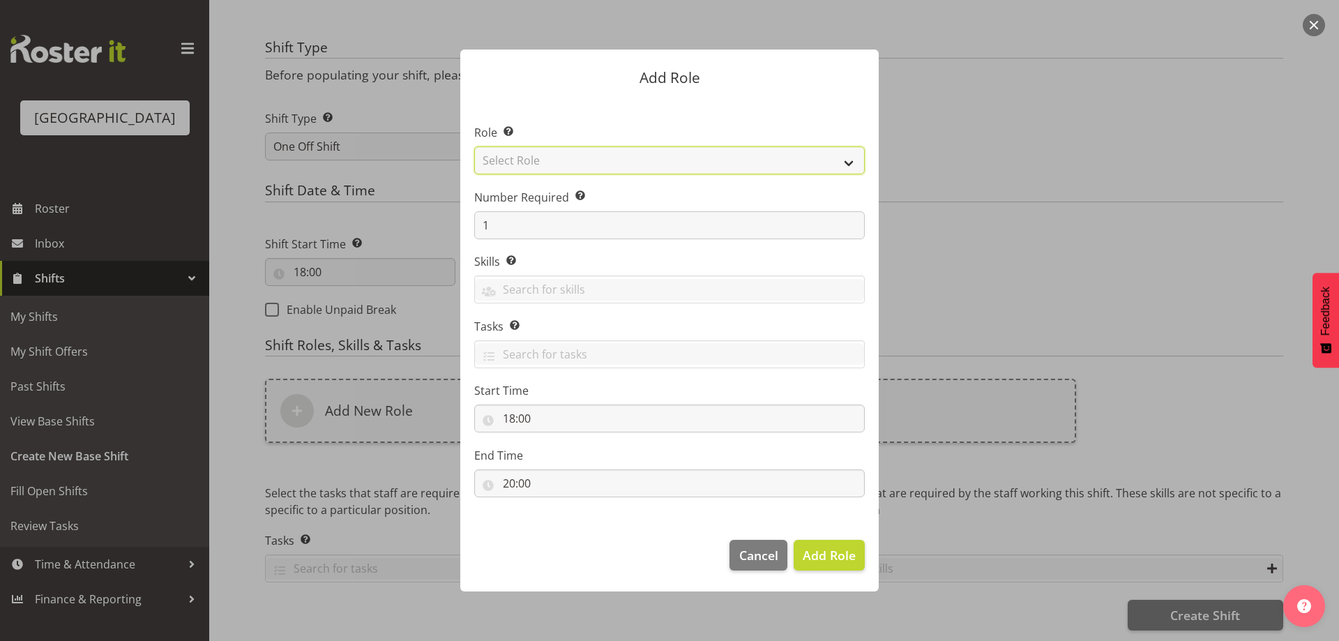
click at [821, 163] on select "Select Role Audio Bar Bar Runner Bar Training Box Office Cargo Shed Venue Rep C…" at bounding box center [669, 160] width 390 height 28
select select "1301"
click at [474, 146] on select "Select Role Audio Bar Bar Runner Bar Training Box Office Cargo Shed Venue Rep C…" at bounding box center [669, 160] width 390 height 28
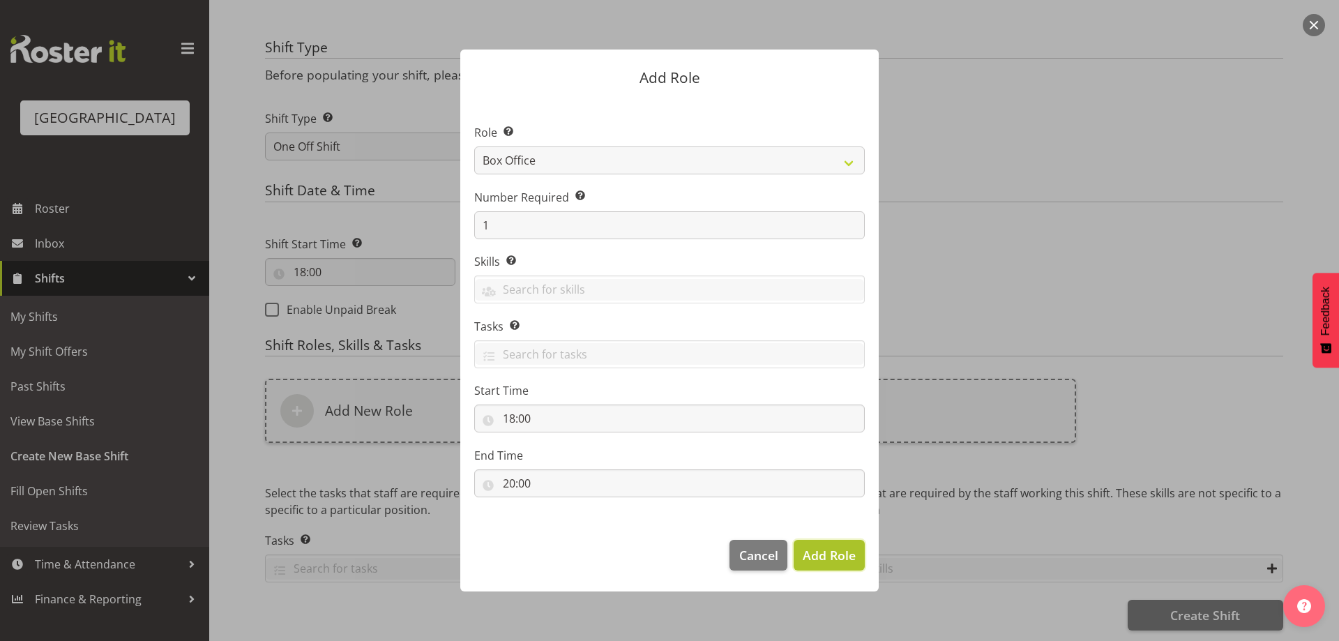
click at [819, 559] on span "Add Role" at bounding box center [829, 555] width 53 height 17
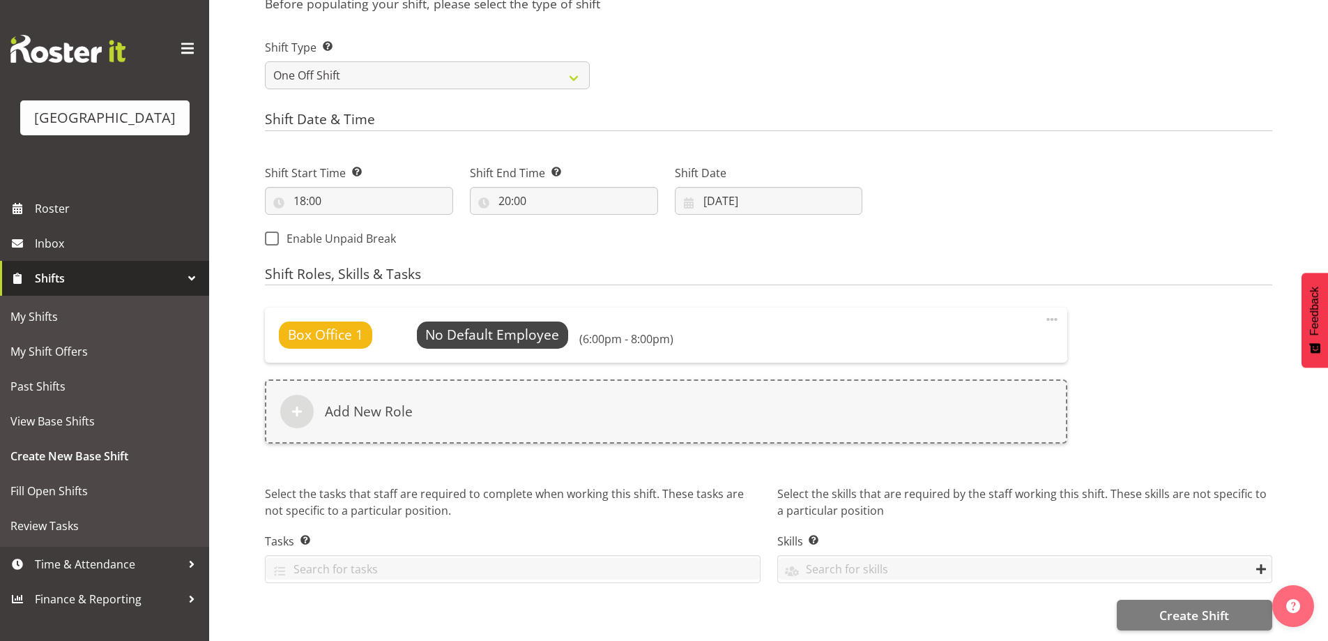
scroll to position [567, 0]
click at [1176, 606] on span "Create Shift" at bounding box center [1195, 615] width 70 height 18
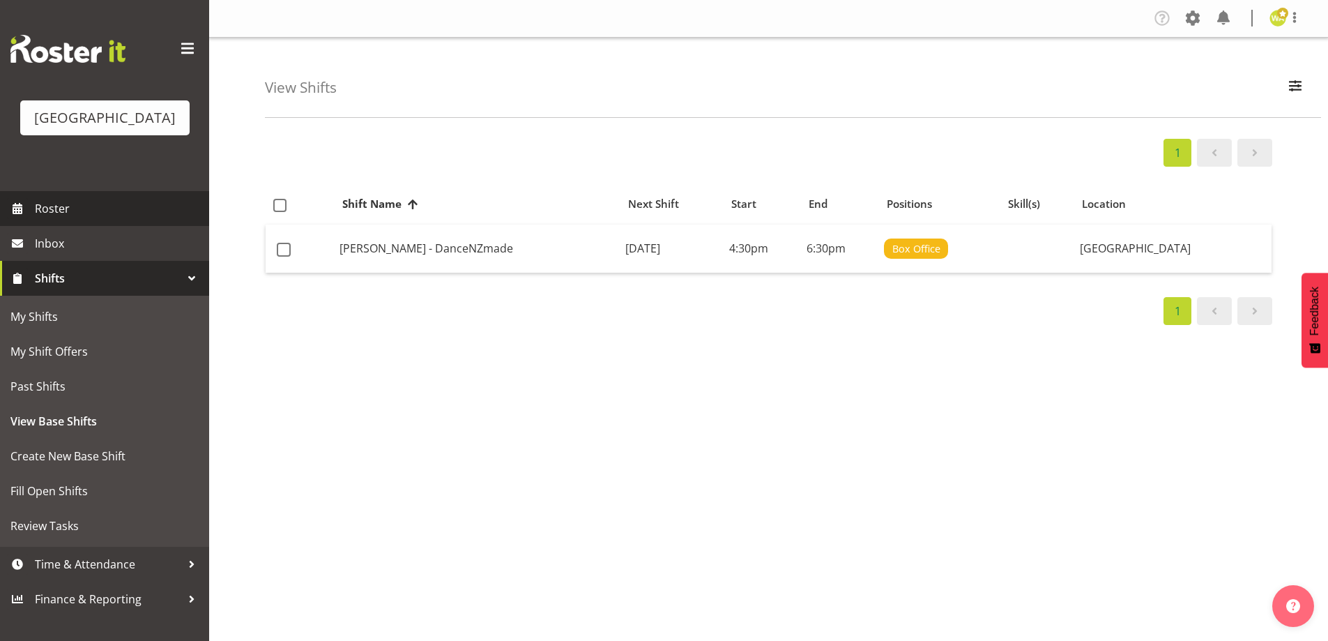
click at [41, 219] on span "Roster" at bounding box center [118, 208] width 167 height 21
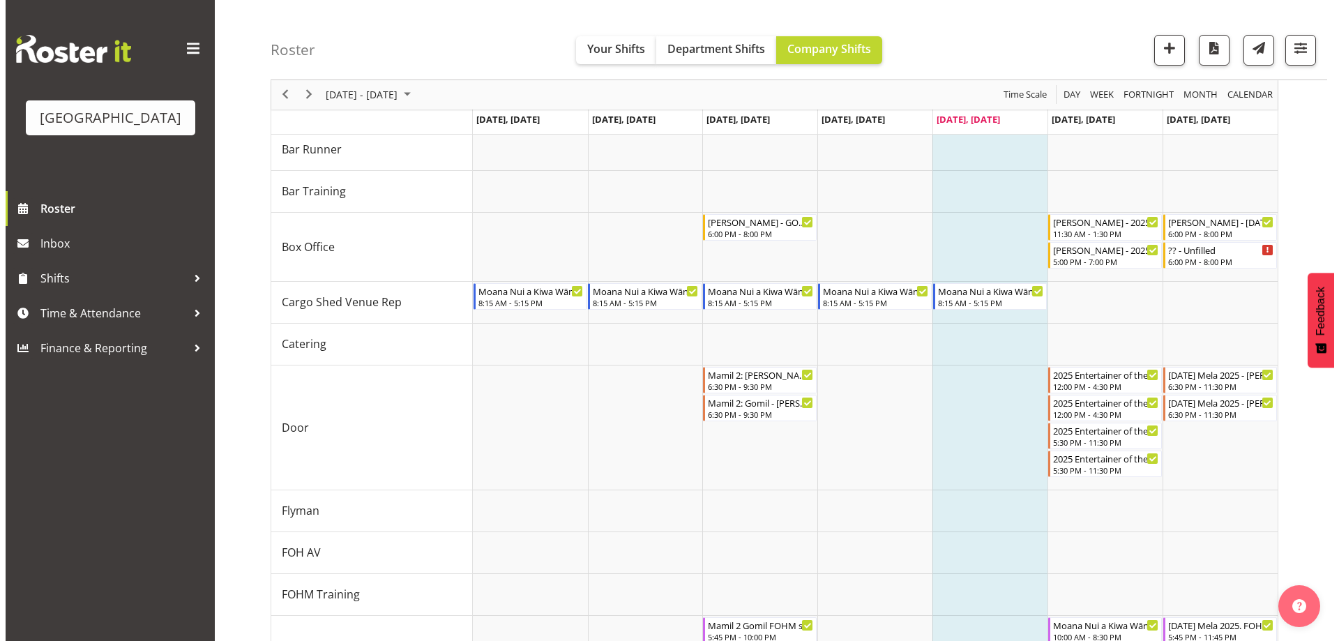
scroll to position [247, 0]
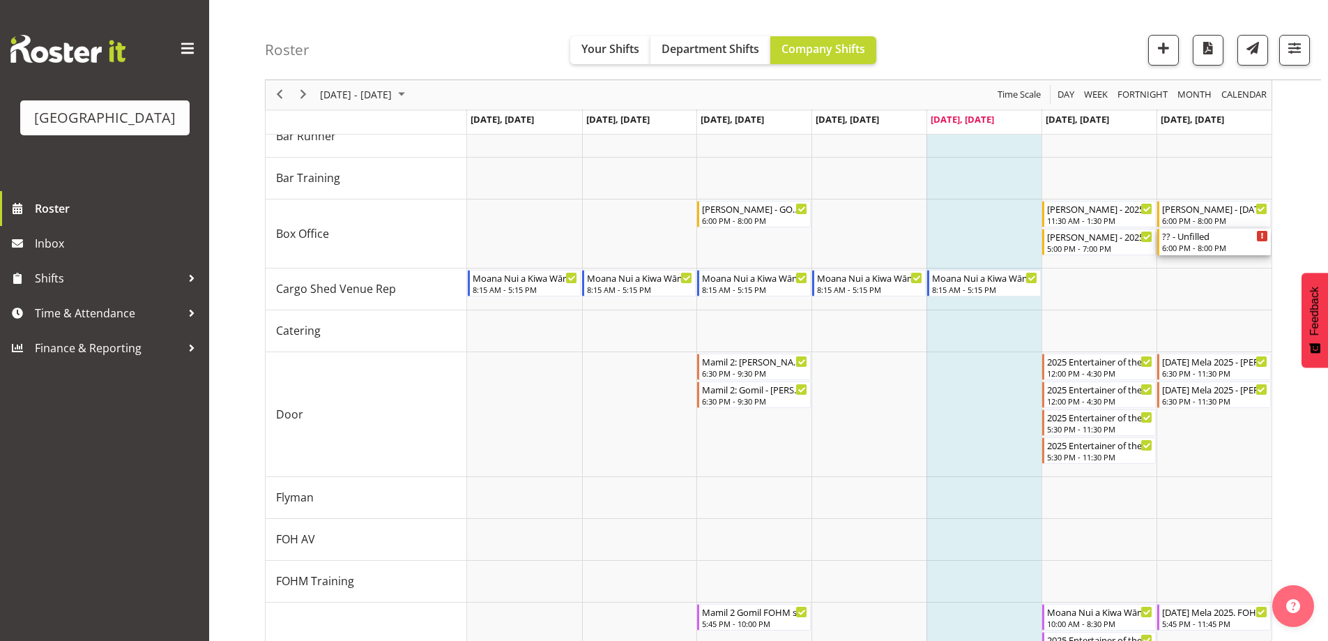
click at [1199, 244] on div "6:00 PM - 8:00 PM" at bounding box center [1215, 247] width 106 height 11
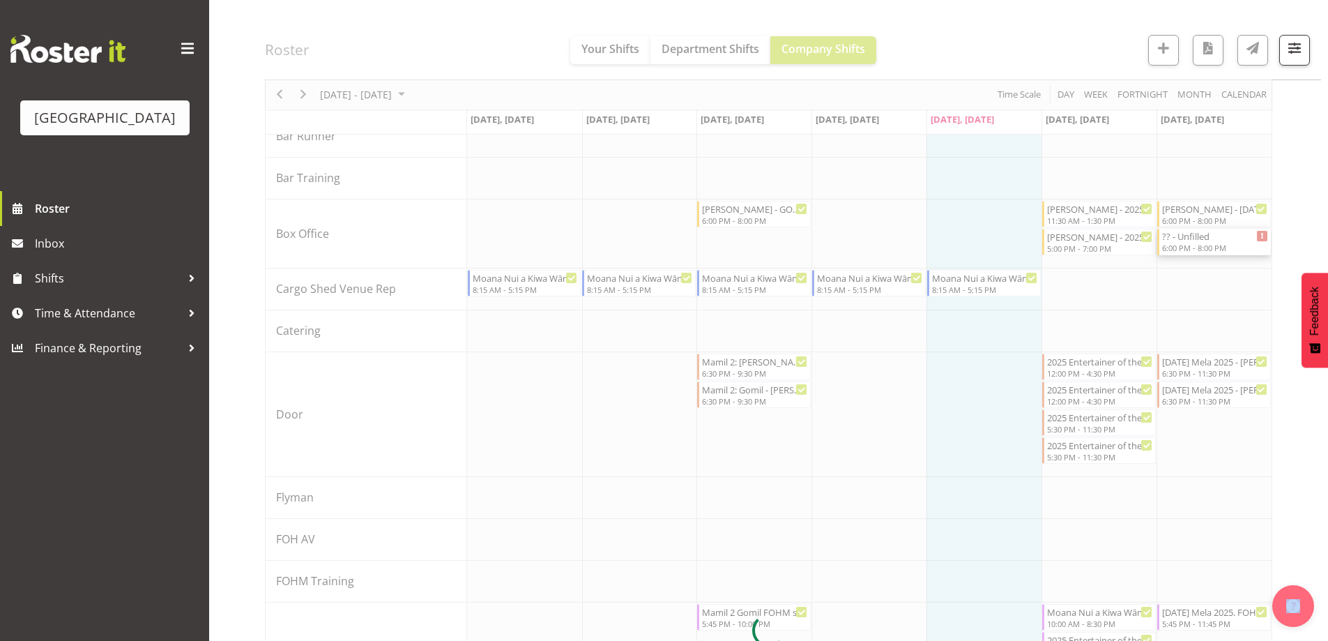
click at [1199, 244] on div at bounding box center [769, 630] width 1008 height 1477
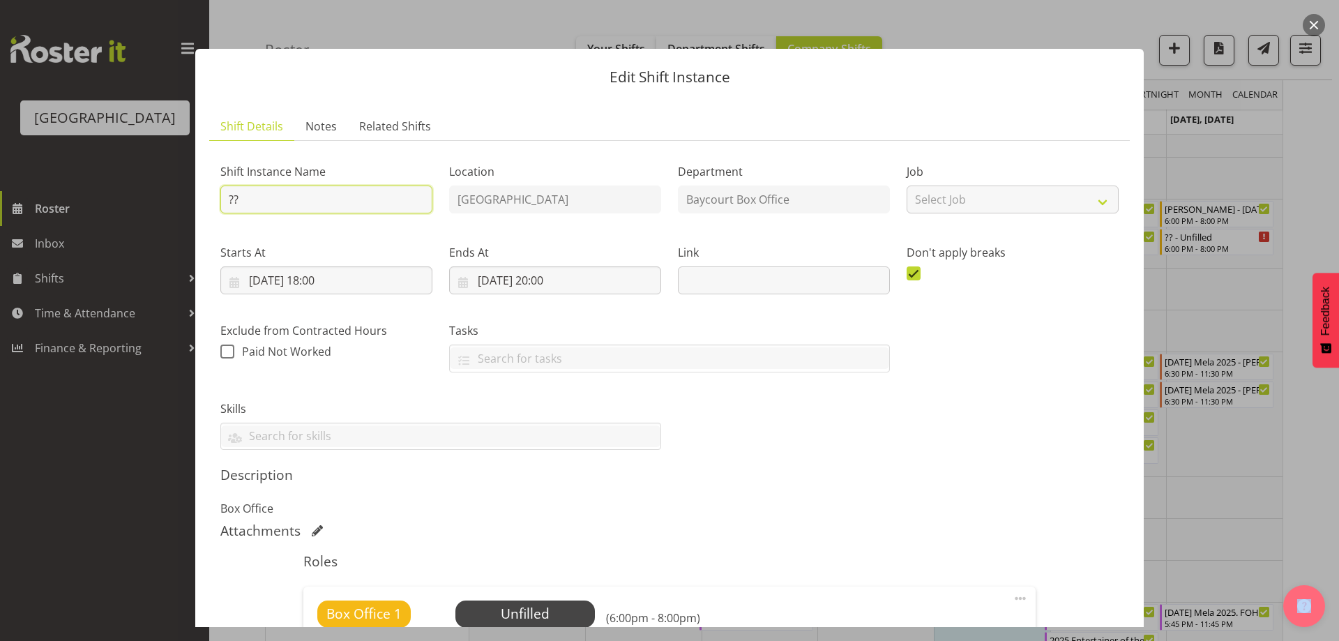
click at [224, 201] on input "??" at bounding box center [326, 199] width 212 height 28
type input "??"
click at [574, 609] on span "Select Employee" at bounding box center [525, 614] width 104 height 20
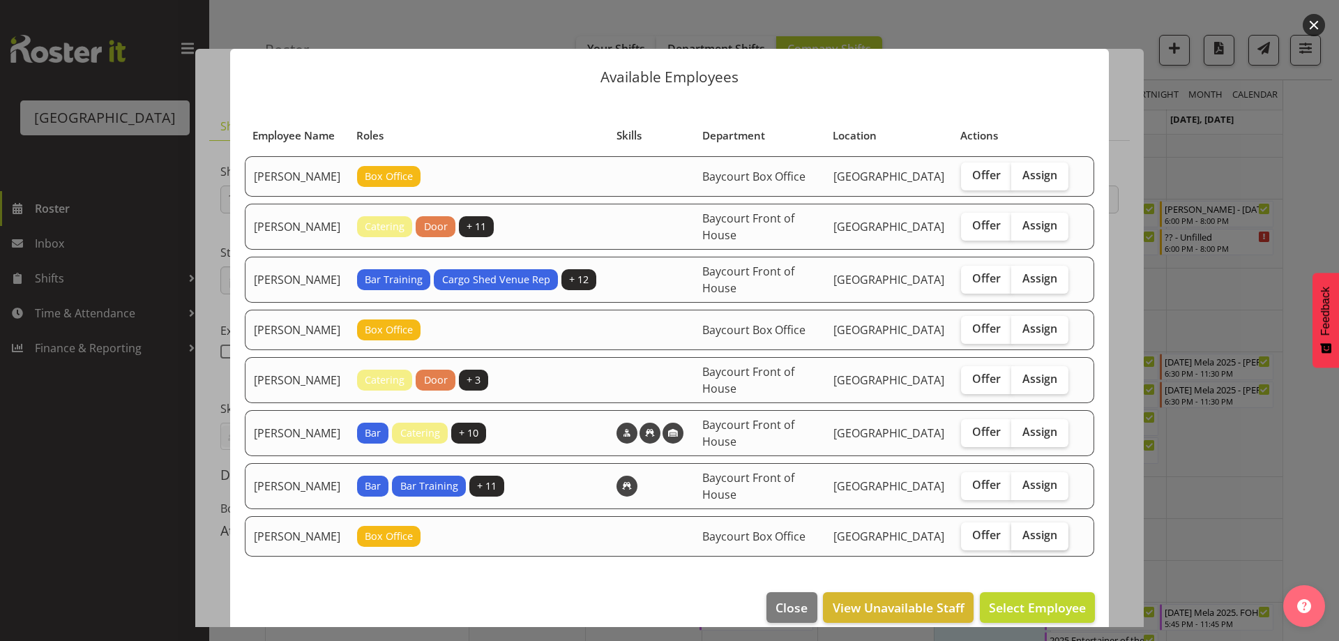
click at [1045, 542] on span "Assign" at bounding box center [1039, 535] width 35 height 14
click at [1020, 540] on input "Assign" at bounding box center [1015, 535] width 9 height 9
checkbox input "true"
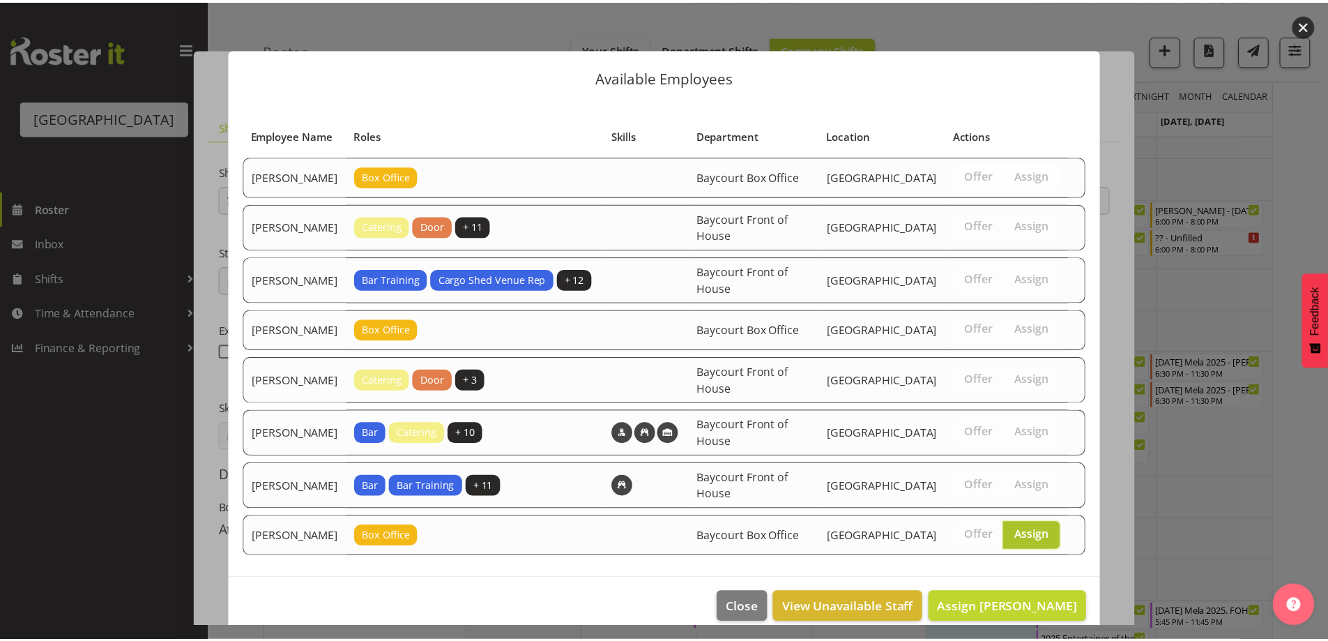
scroll to position [50, 0]
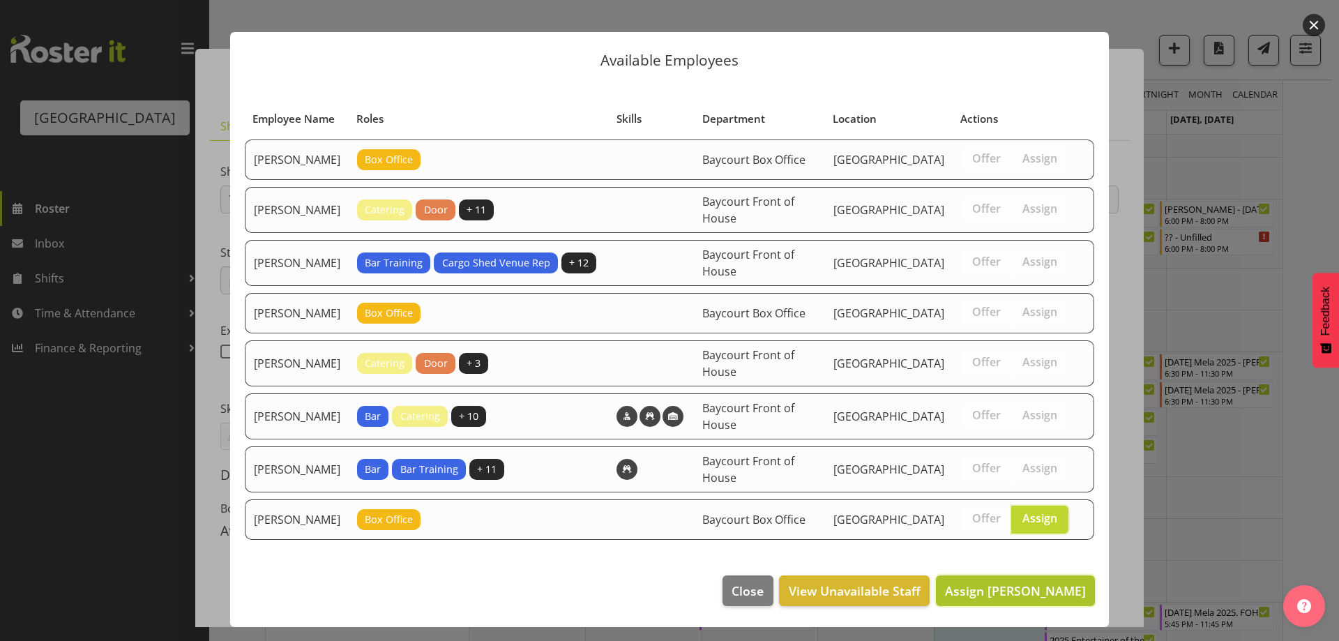
click at [1056, 582] on span "Assign Wendy Auld" at bounding box center [1015, 590] width 141 height 17
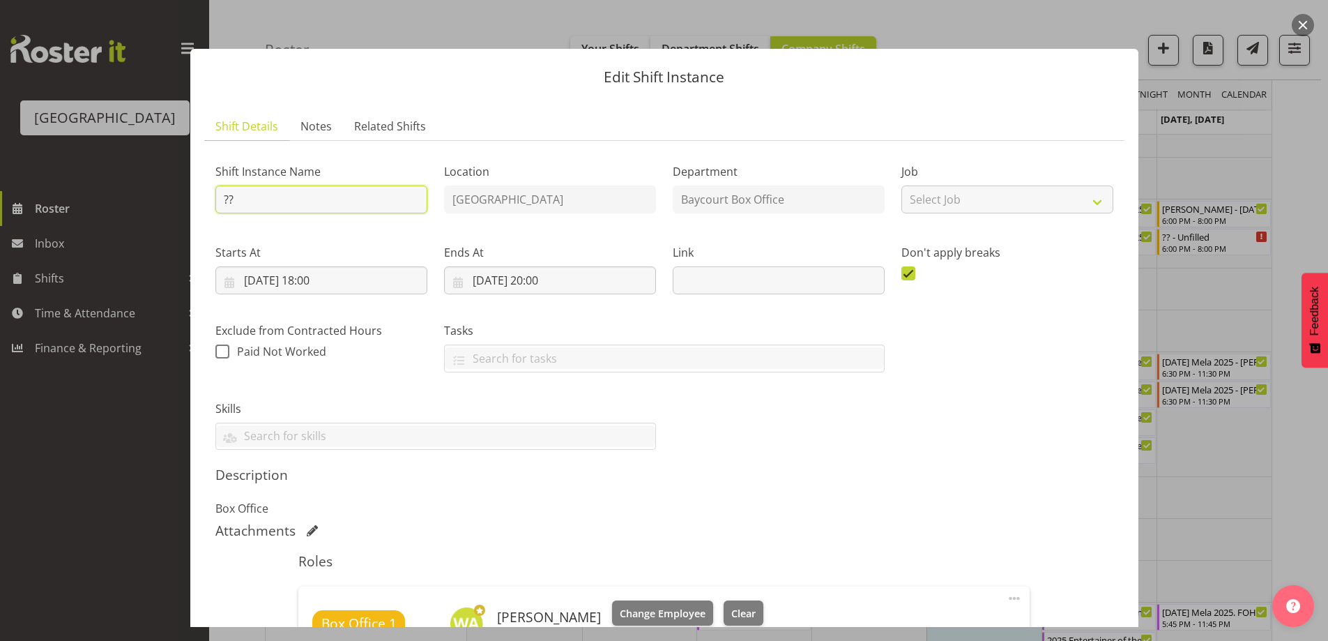
drag, startPoint x: 310, startPoint y: 197, endPoint x: 208, endPoint y: 197, distance: 101.8
click at [208, 197] on div "Shift Instance Name ??" at bounding box center [321, 184] width 229 height 81
type input "Wendy"
click at [674, 104] on section "Shift Details Notes Related Shifts Shift Instance Name Wendy Location Baycourt …" at bounding box center [664, 440] width 948 height 685
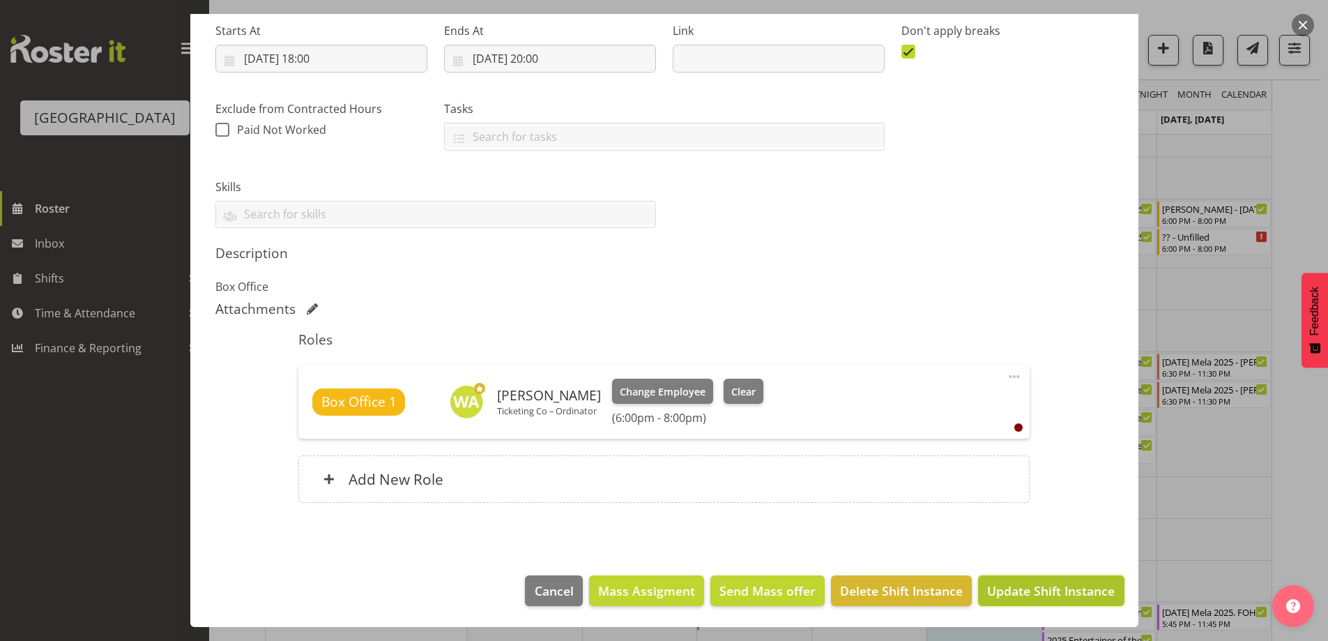
click at [1052, 591] on span "Update Shift Instance" at bounding box center [1051, 591] width 128 height 18
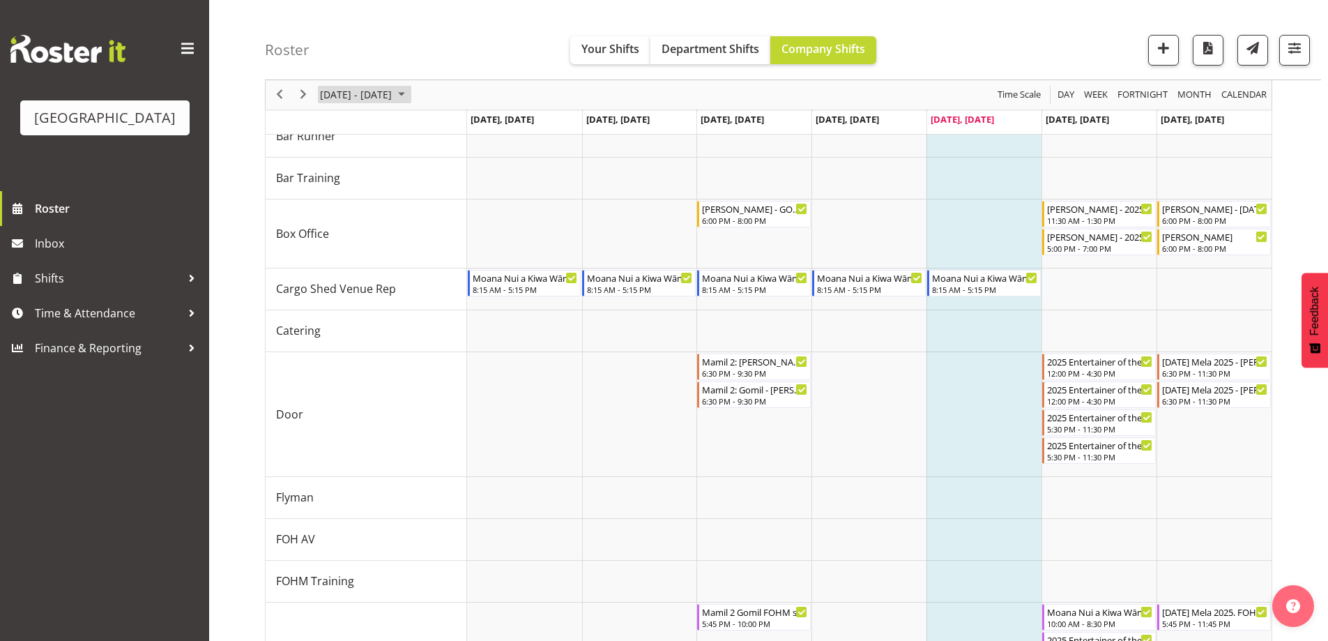
click at [393, 93] on span "[DATE] - [DATE]" at bounding box center [356, 94] width 75 height 17
click at [422, 199] on span "10" at bounding box center [423, 201] width 21 height 21
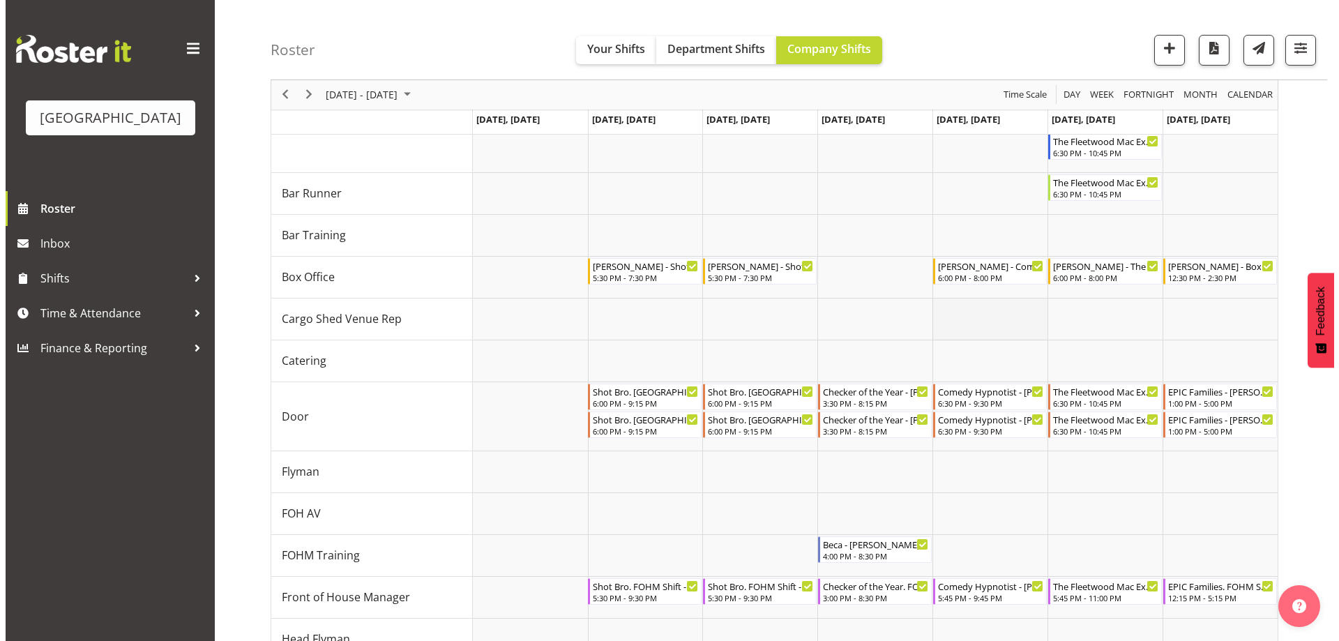
scroll to position [177, 0]
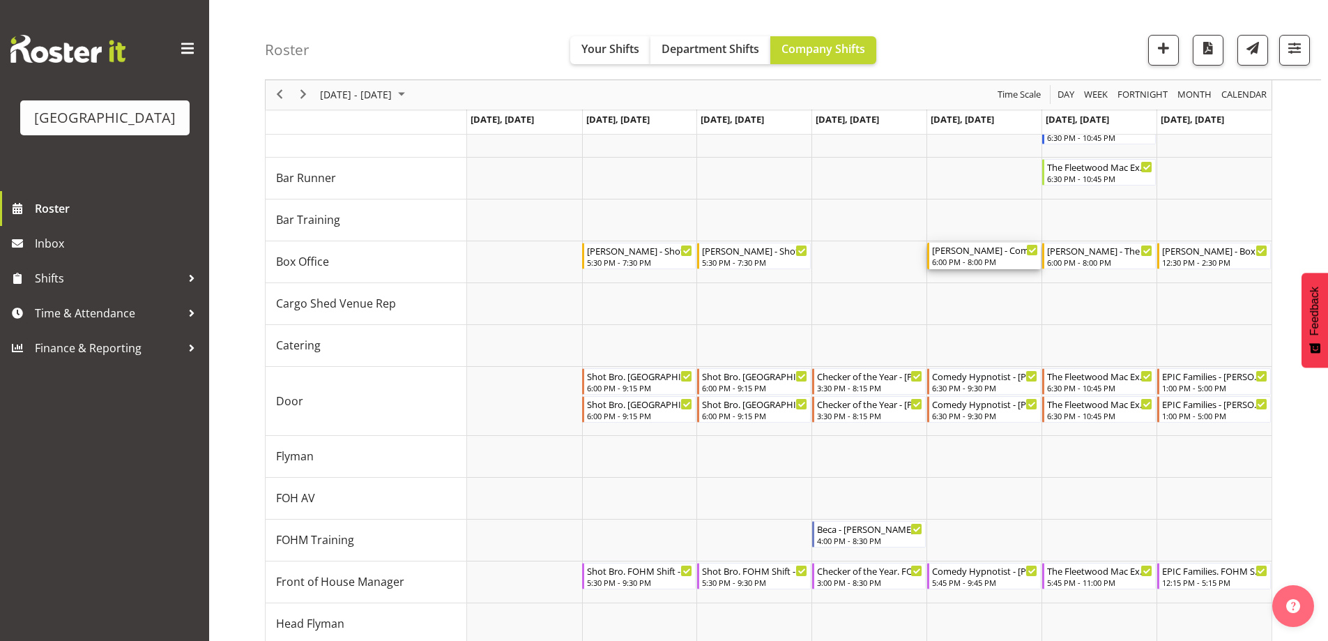
click at [987, 253] on div "Bobby-Lea - Comedy Hypnotist - Frankie Mac - Bobby-Lea Awhina Cassidy" at bounding box center [985, 250] width 106 height 14
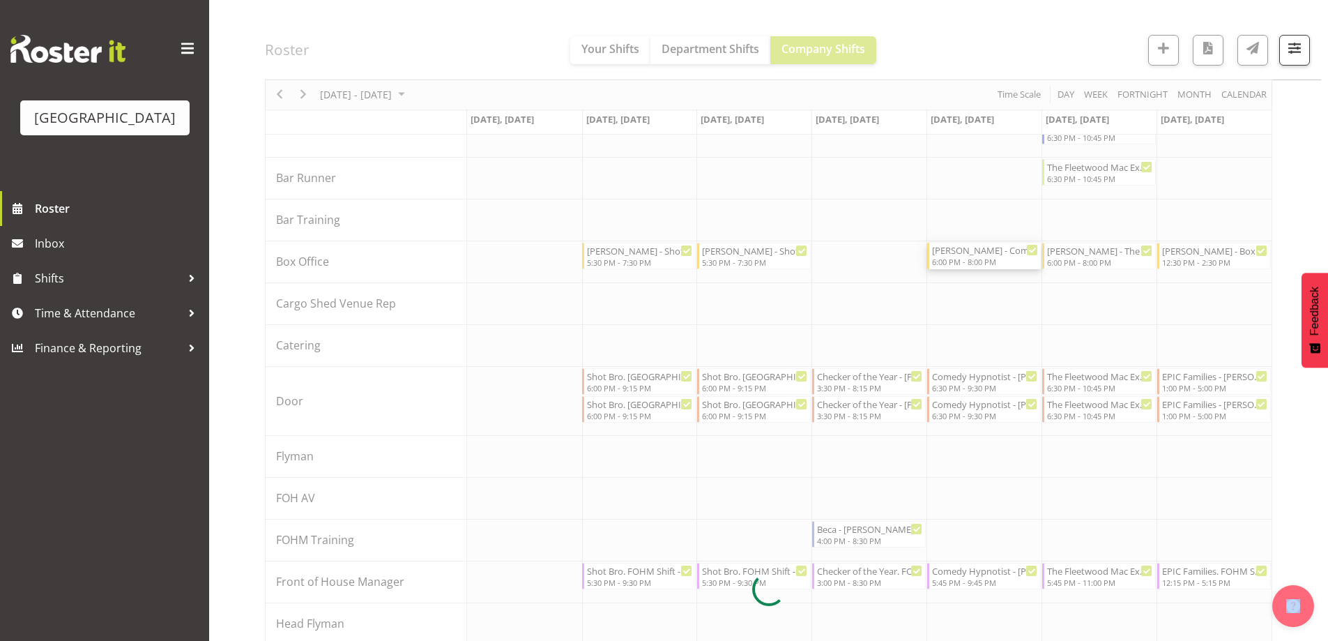
click at [987, 253] on div at bounding box center [769, 589] width 1008 height 1255
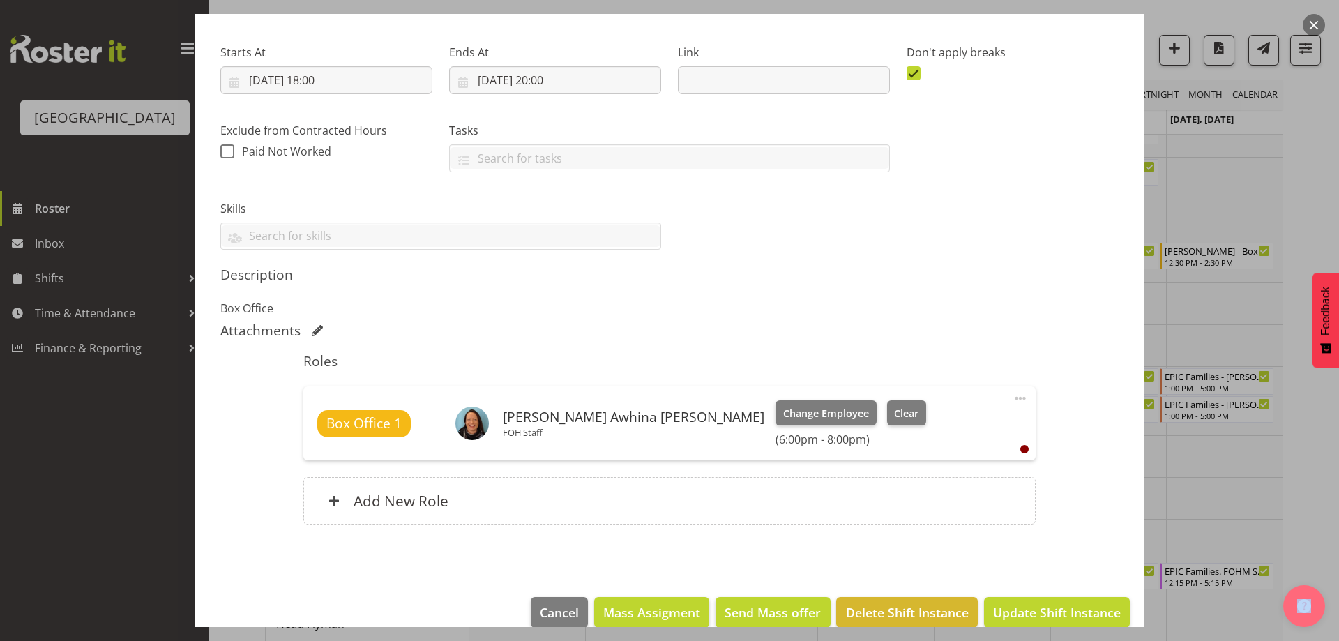
scroll to position [222, 0]
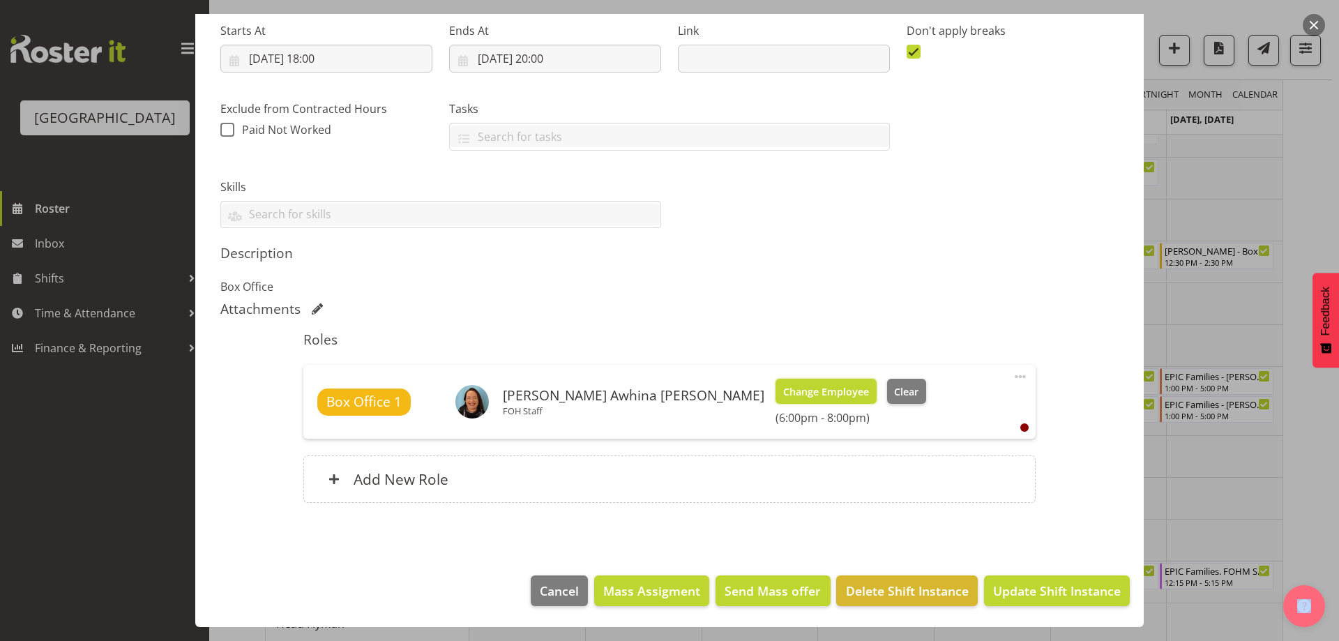
click at [783, 388] on span "Change Employee" at bounding box center [826, 391] width 86 height 15
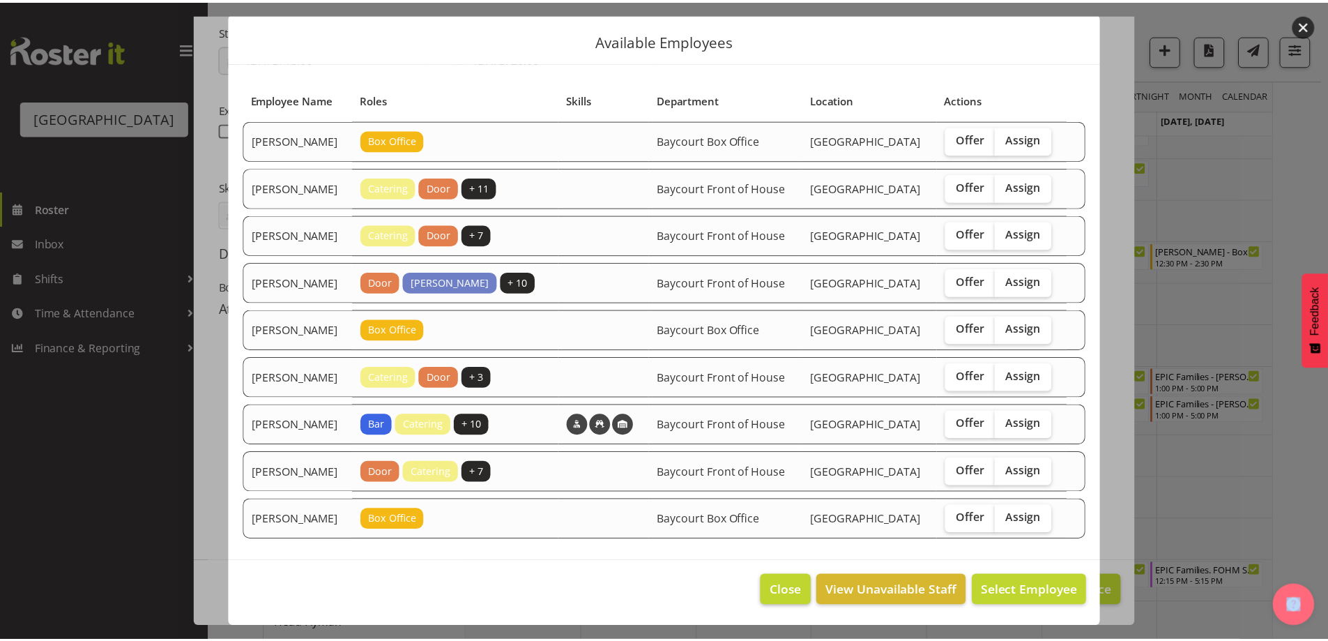
scroll to position [17, 0]
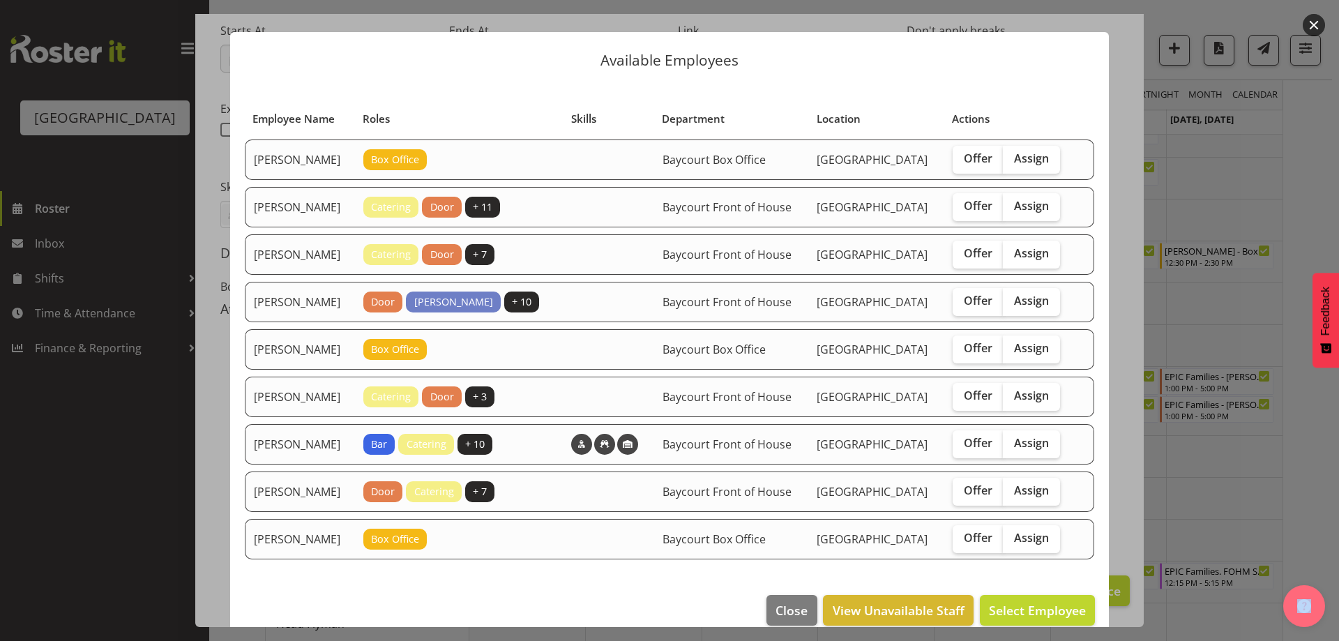
click at [1305, 26] on button "button" at bounding box center [1314, 25] width 22 height 22
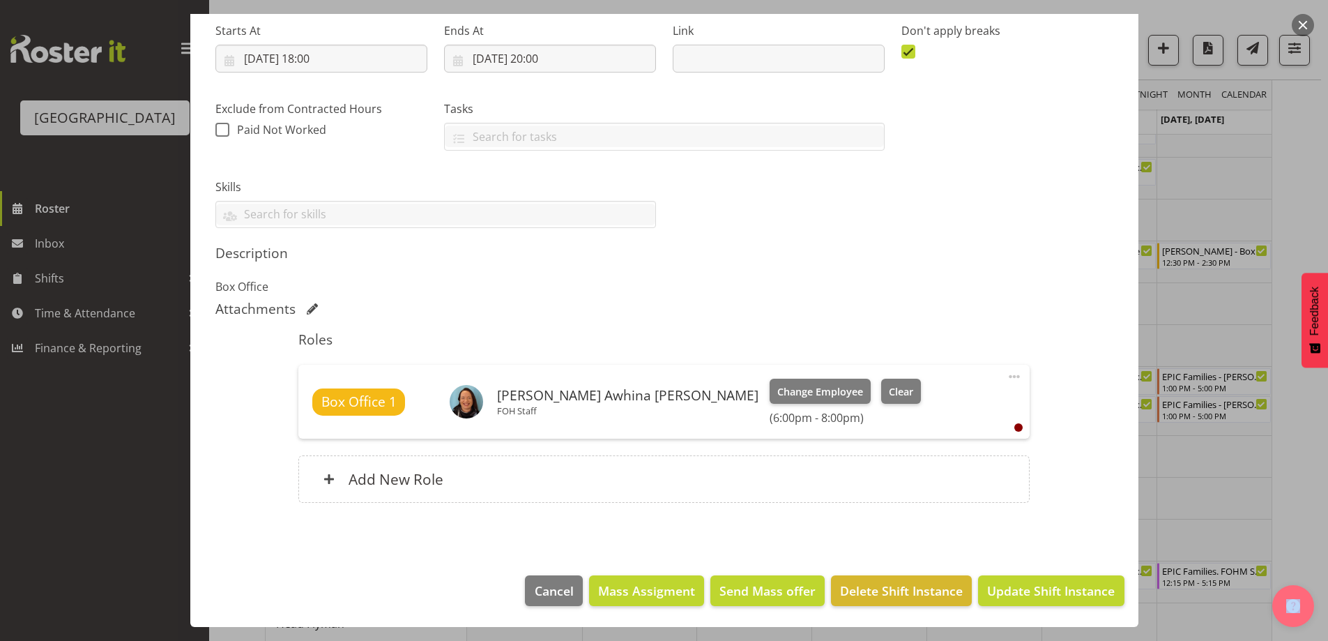
click at [1306, 26] on button "button" at bounding box center [1303, 25] width 22 height 22
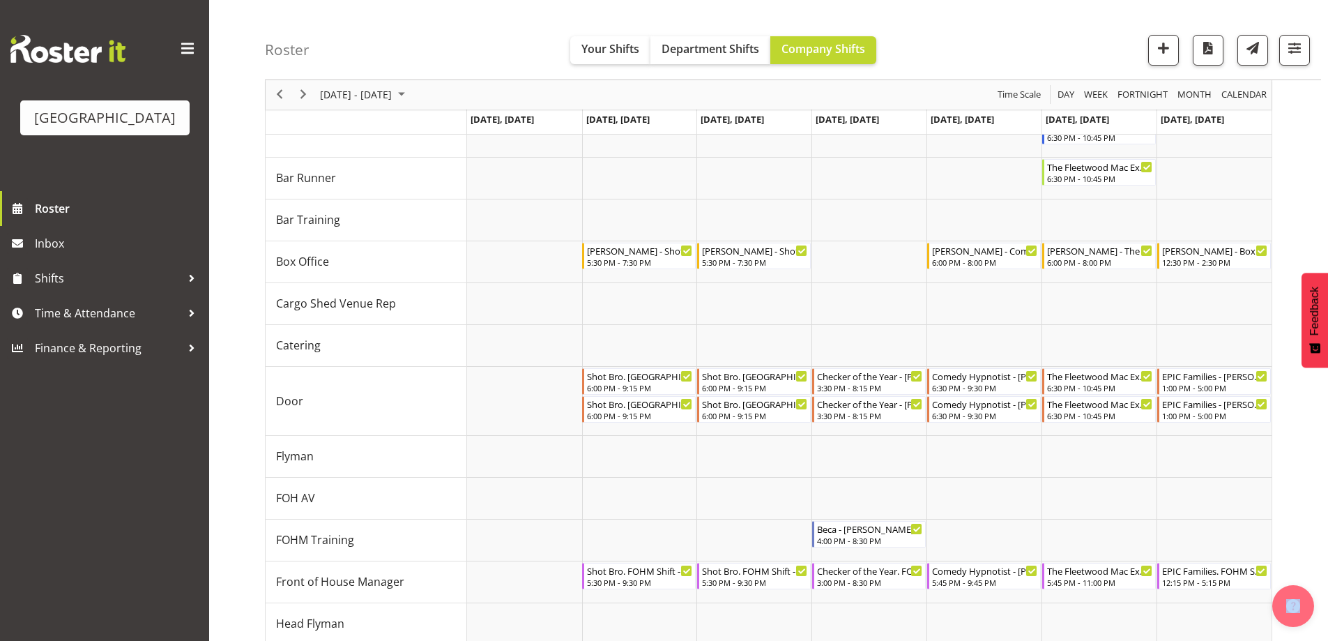
click at [376, 84] on div "October 06 - 12, 2025" at bounding box center [364, 94] width 98 height 29
click at [409, 225] on span "16" at bounding box center [401, 225] width 21 height 21
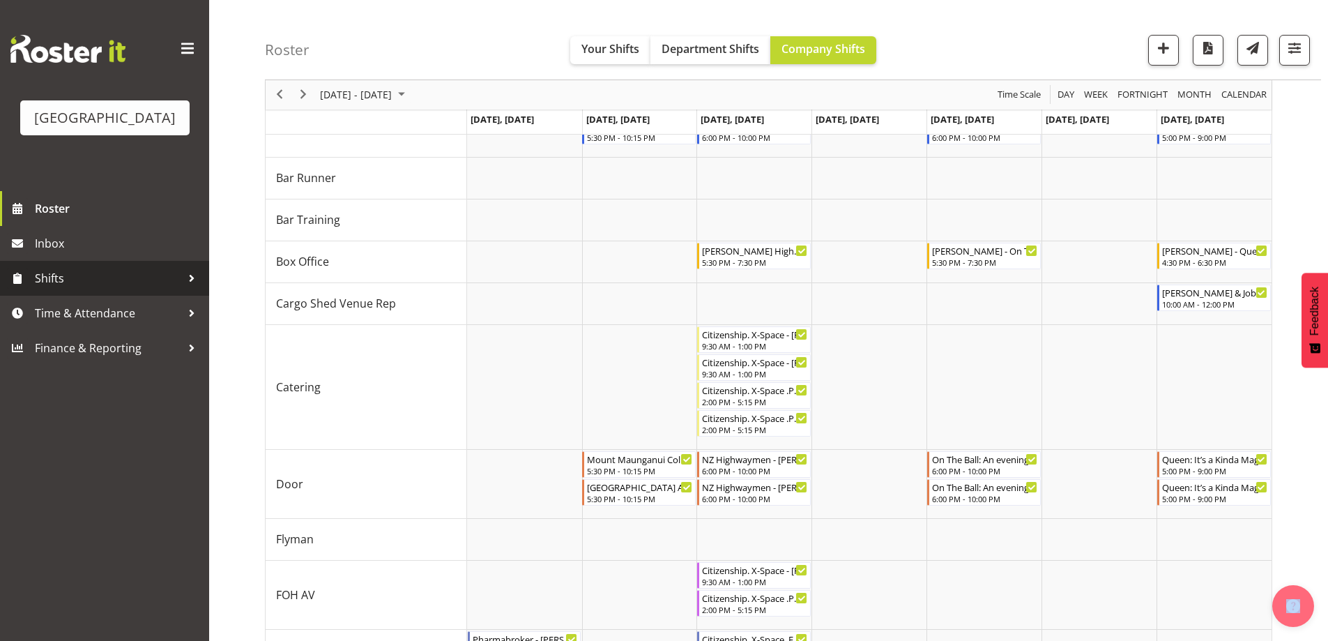
click at [49, 289] on span "Shifts" at bounding box center [108, 278] width 146 height 21
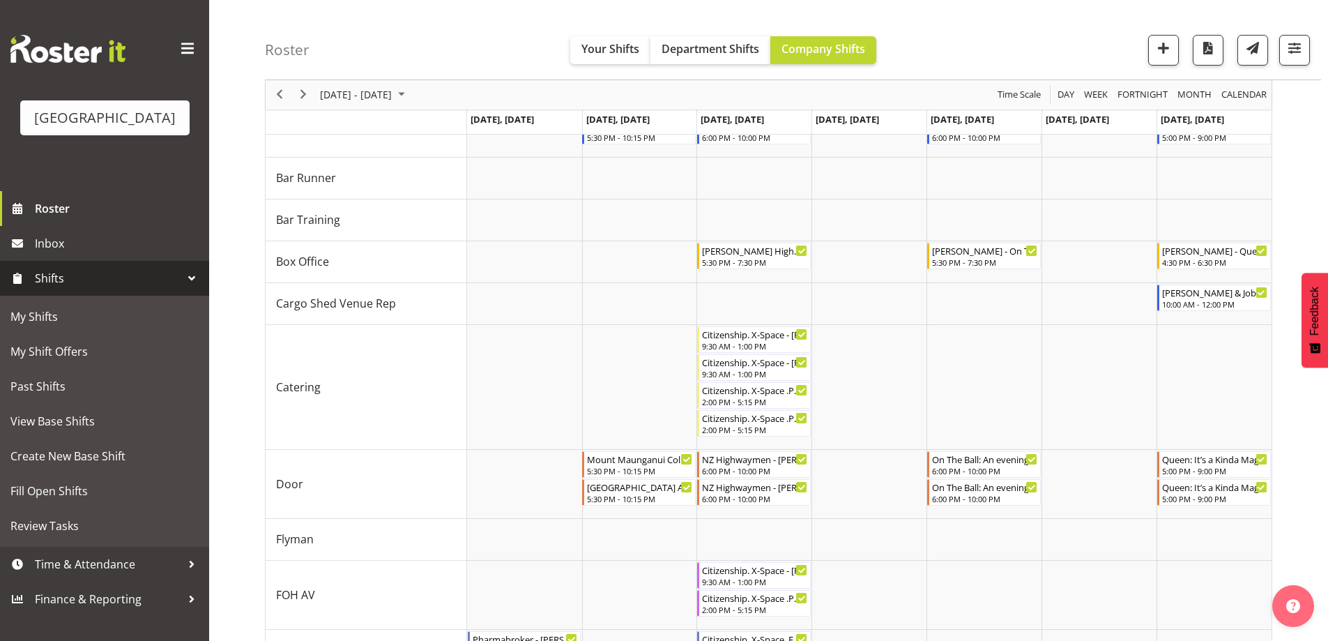
click at [1018, 68] on div "Roster Your Shifts Department Shifts Company Shifts All Locations [GEOGRAPHIC_D…" at bounding box center [793, 40] width 1056 height 80
click at [1032, 38] on div "Roster Your Shifts Department Shifts Company Shifts All Locations [GEOGRAPHIC_D…" at bounding box center [793, 40] width 1056 height 80
